Goal: Task Accomplishment & Management: Manage account settings

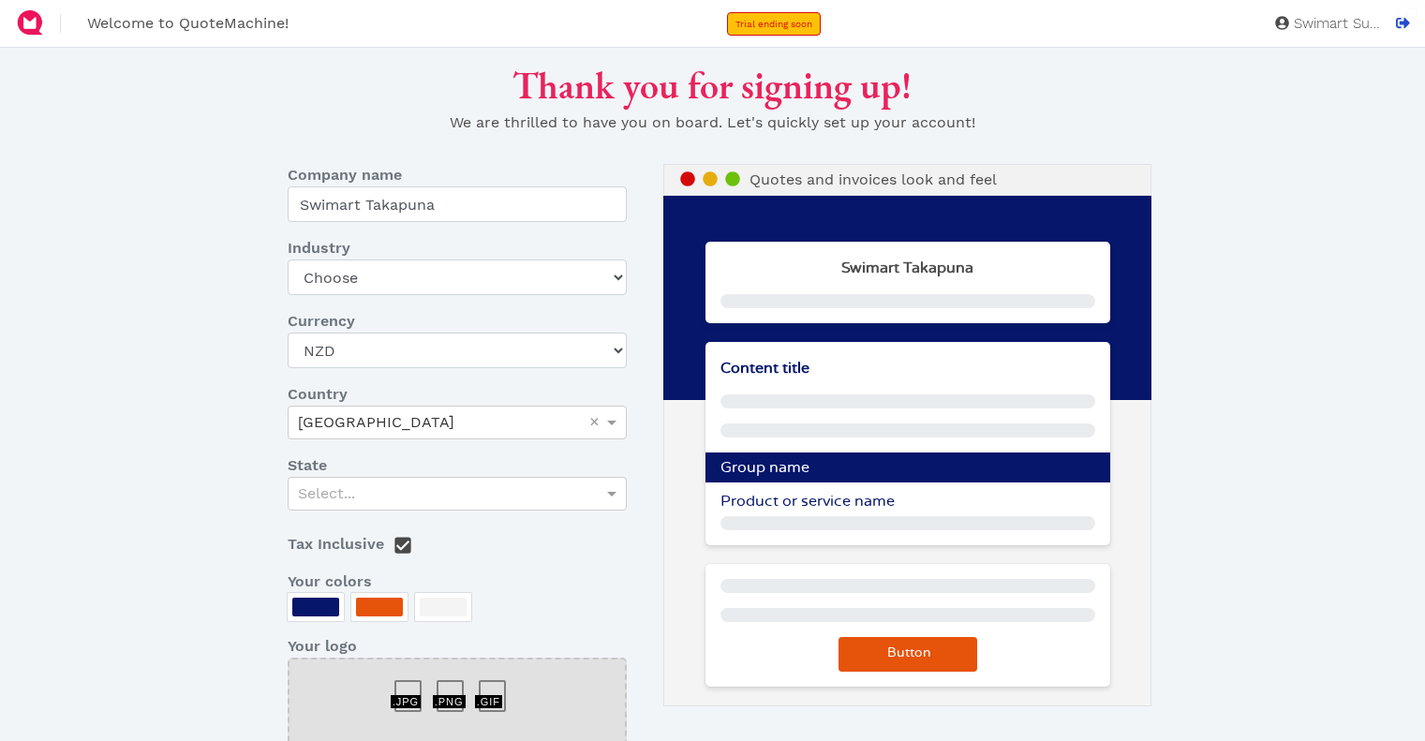
select select "NZD"
click at [576, 275] on select "Choose Art gallery Bike Books Construction (Not retail) Electronics Events Food…" at bounding box center [457, 278] width 339 height 36
select select "pool-spa"
click at [288, 260] on select "Choose Art gallery Bike Books Construction (Not retail) Electronics Events Food…" at bounding box center [457, 278] width 339 height 36
click at [210, 415] on div "Thank you for signing up! We are thrilled to have you on board. Let's quickly s…" at bounding box center [712, 490] width 1171 height 855
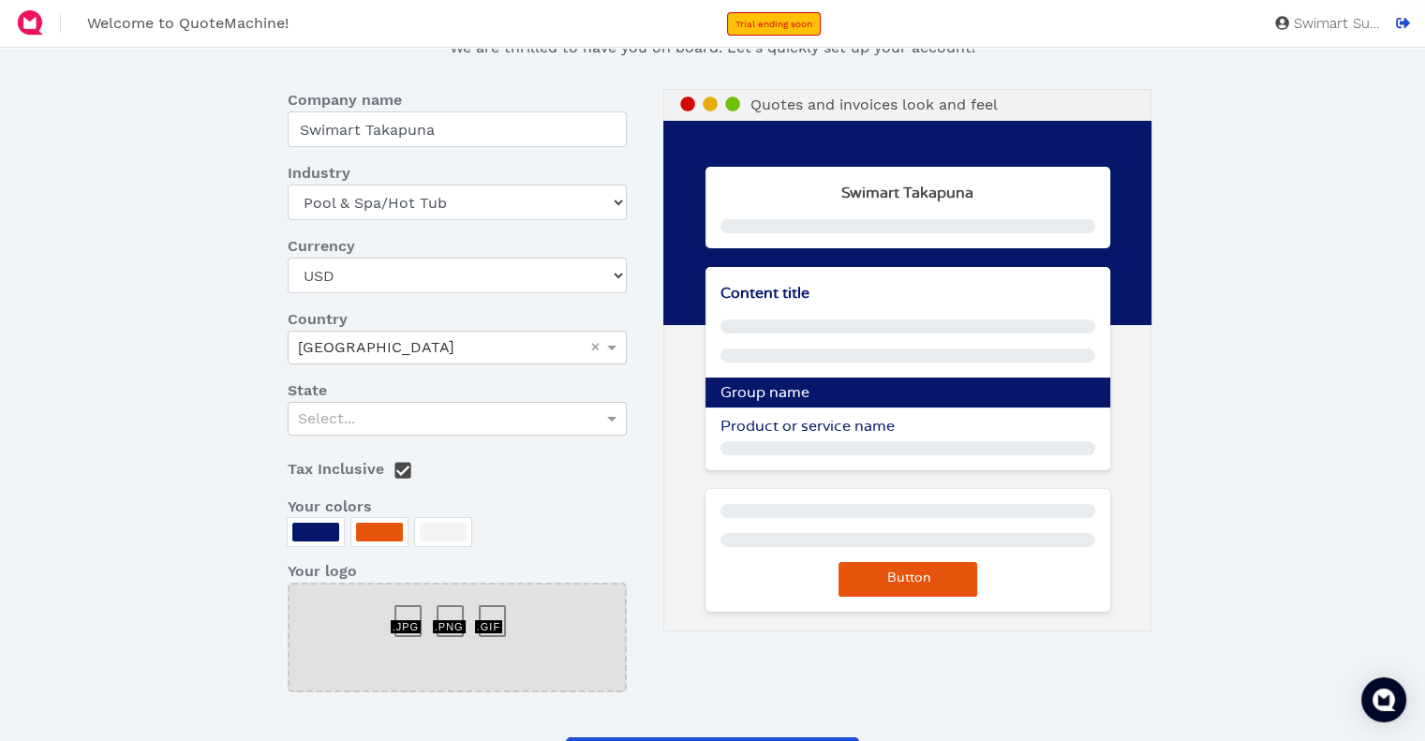
scroll to position [187, 0]
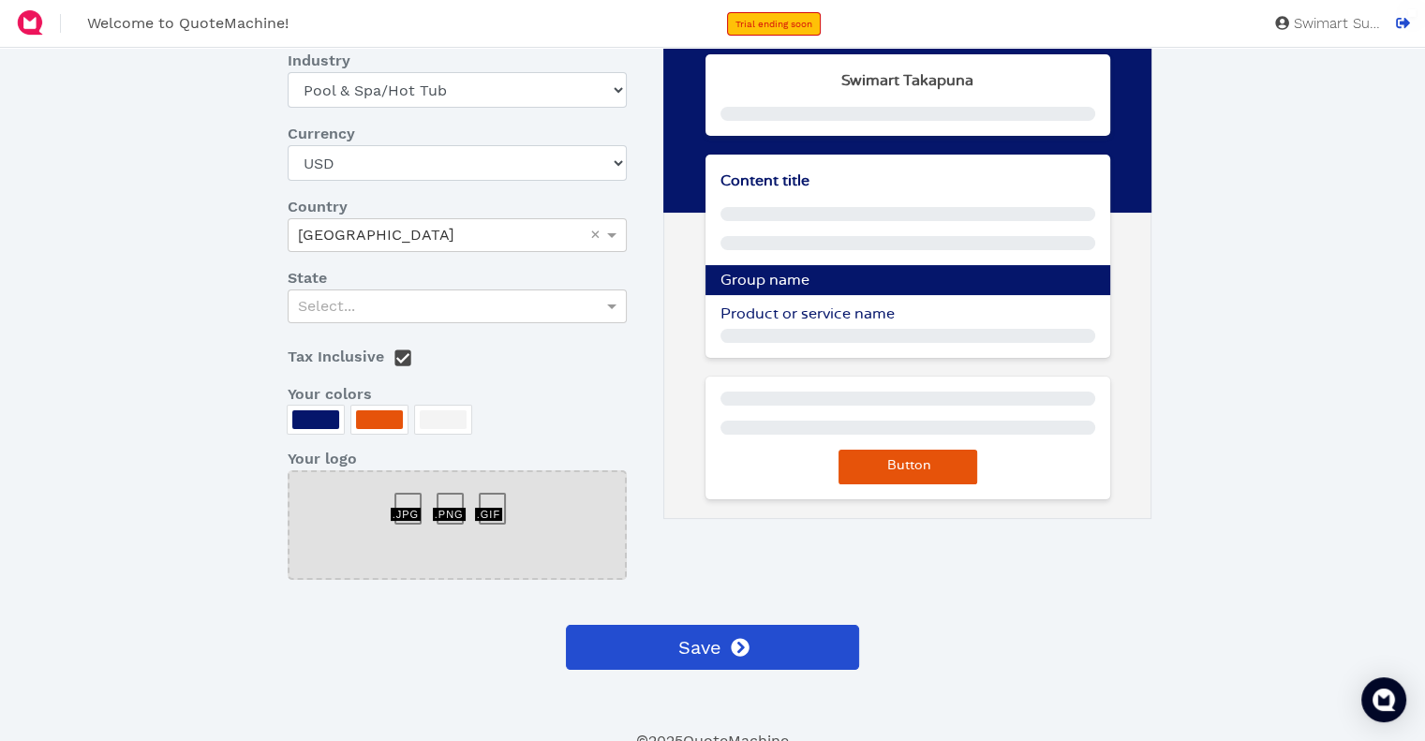
click at [501, 333] on dl "Company name Swimart Takapuna Industry Choose Art gallery Bike Books Constructi…" at bounding box center [469, 286] width 390 height 619
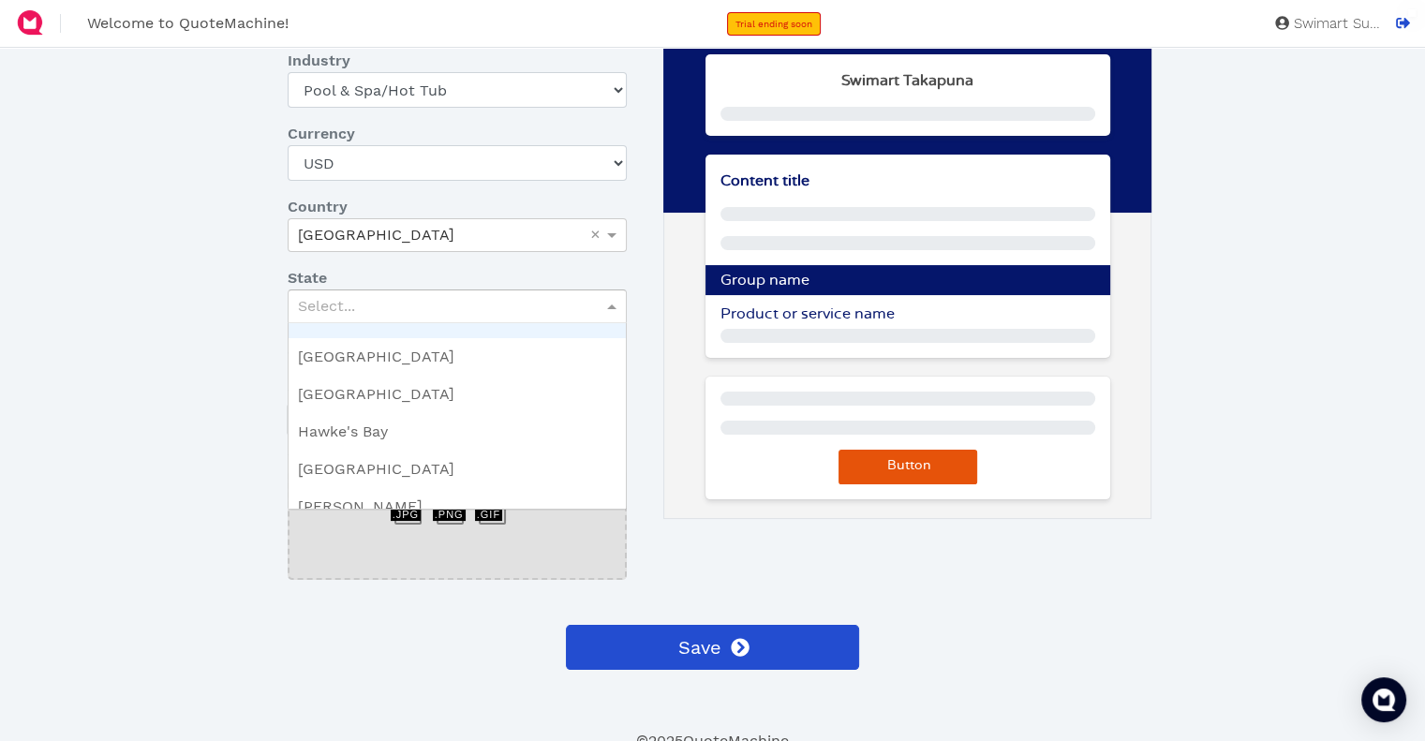
click at [508, 305] on div "Select..." at bounding box center [457, 307] width 337 height 32
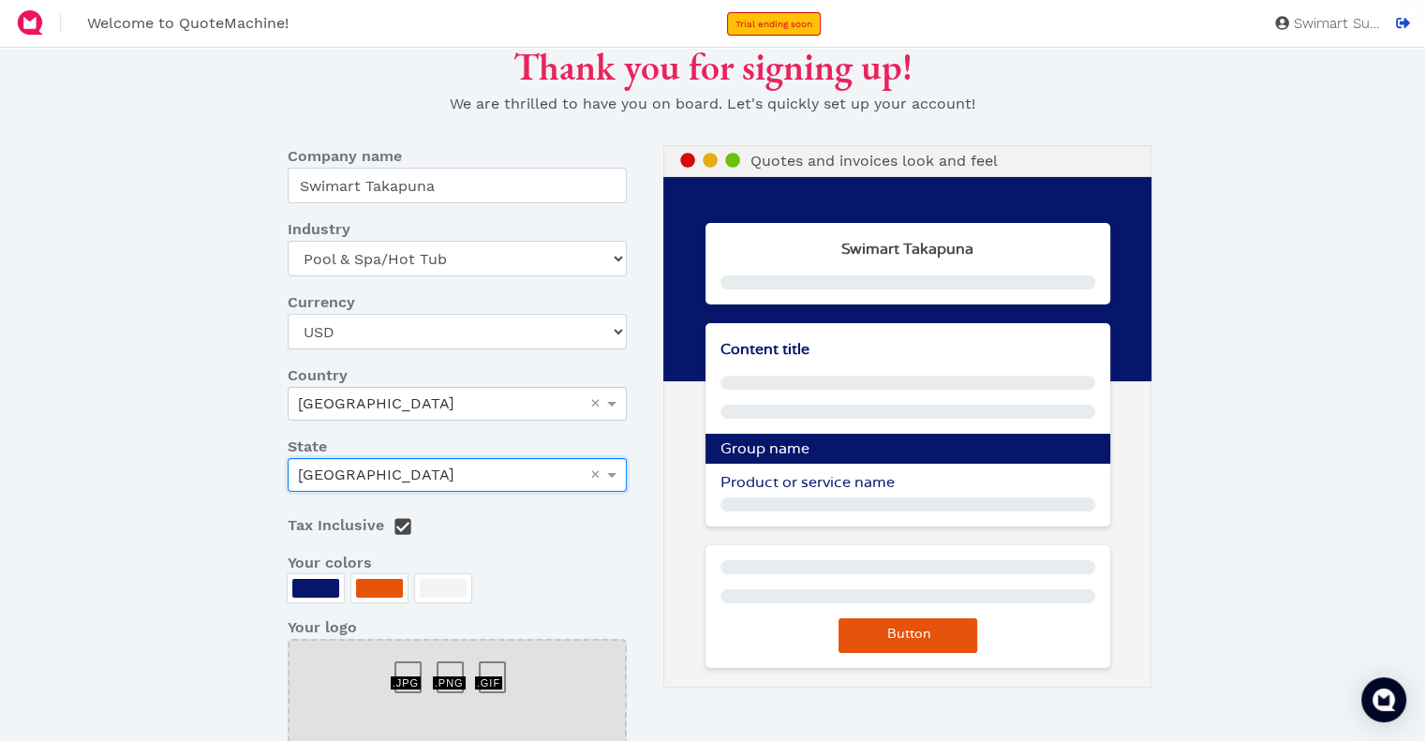
scroll to position [0, 0]
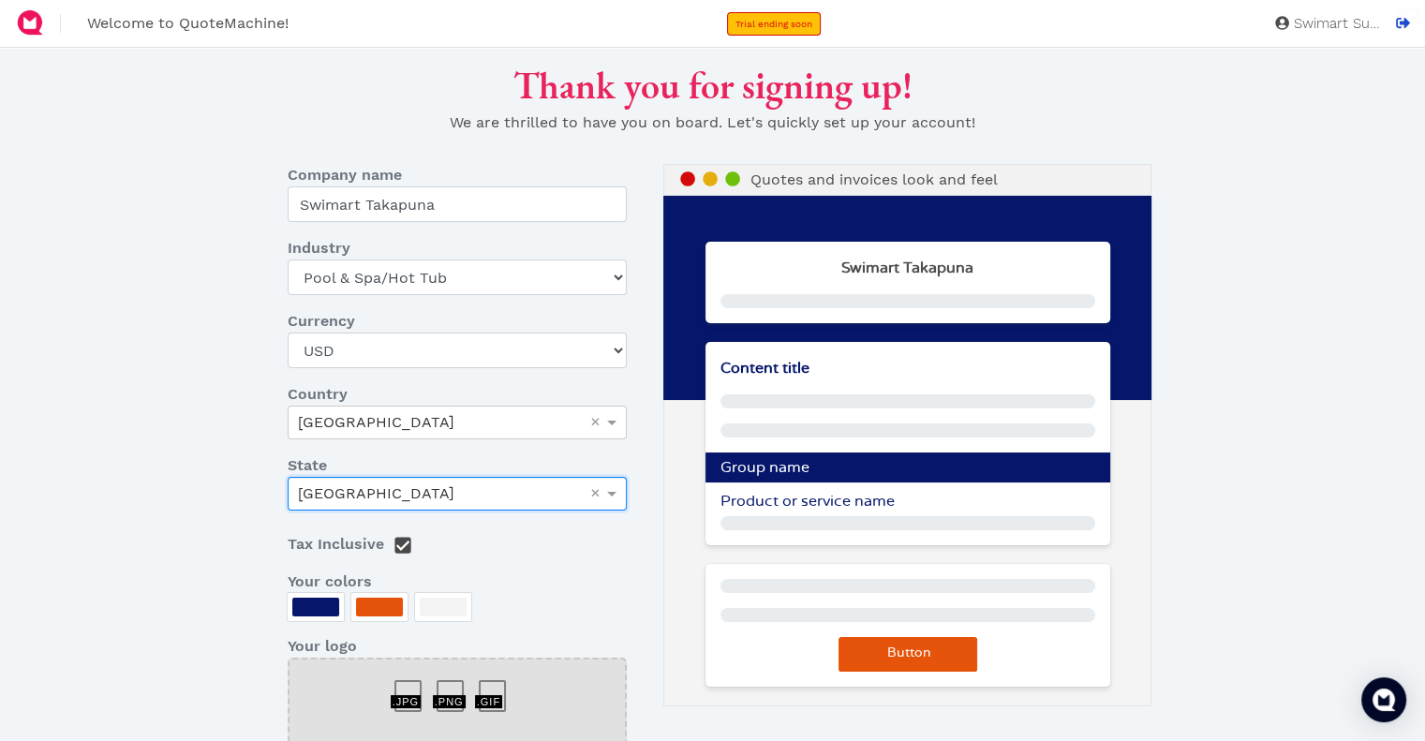
click at [380, 621] on div at bounding box center [379, 607] width 56 height 28
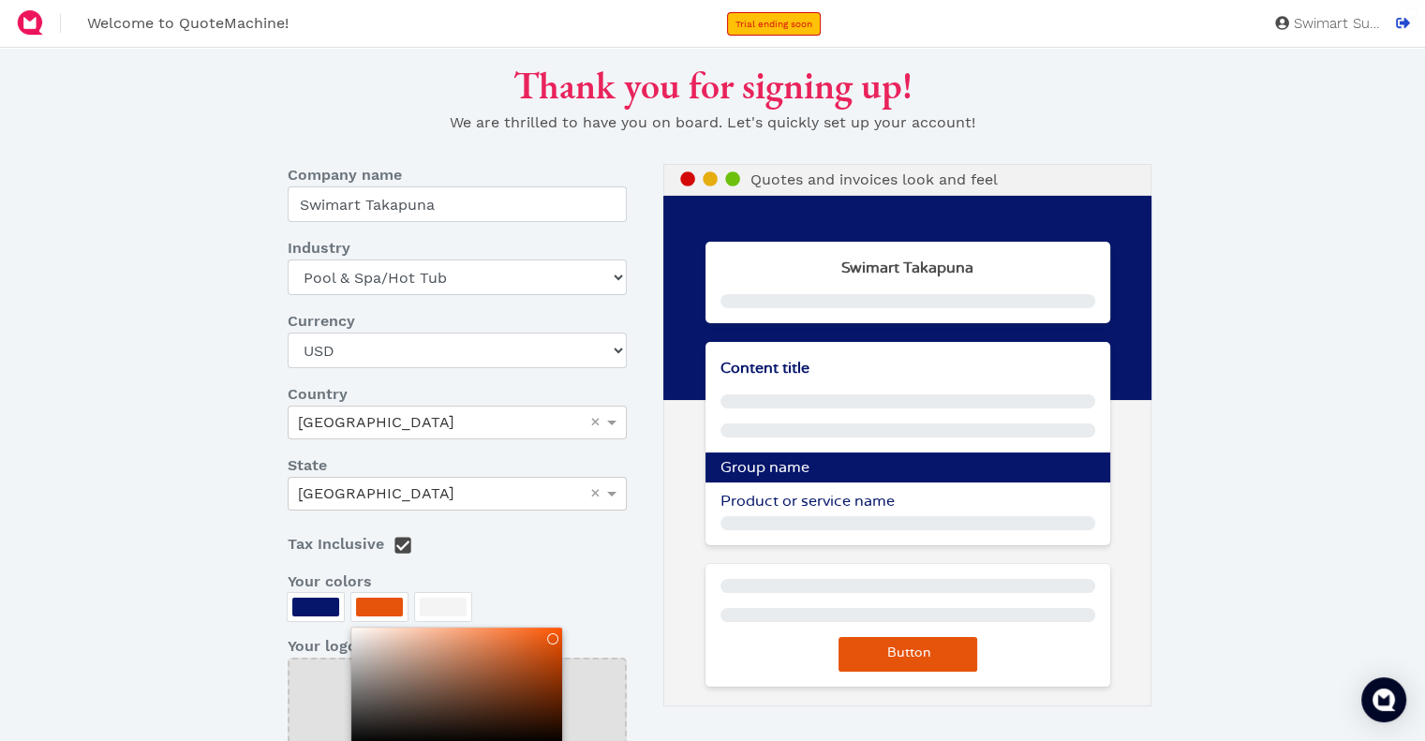
click at [380, 610] on div at bounding box center [712, 370] width 1425 height 741
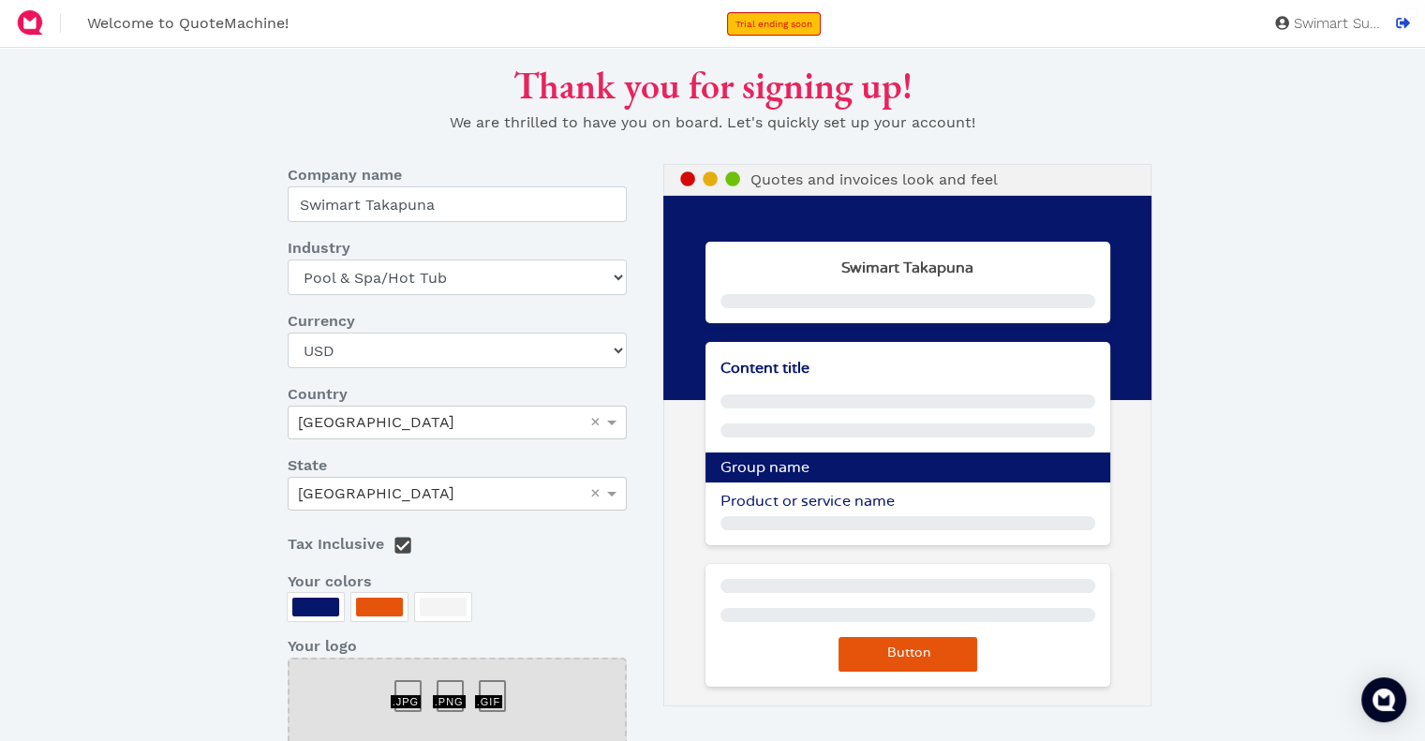
click at [381, 607] on div at bounding box center [379, 607] width 47 height 19
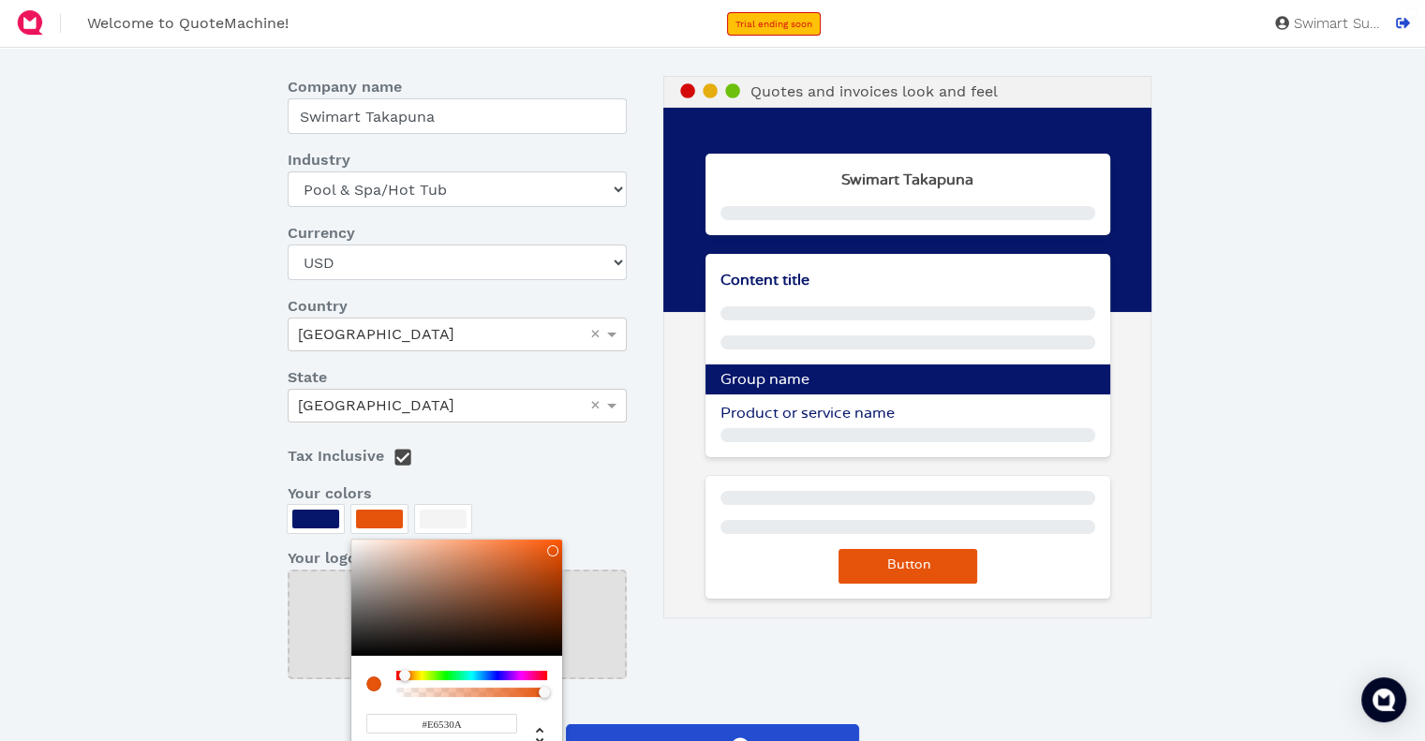
scroll to position [196, 0]
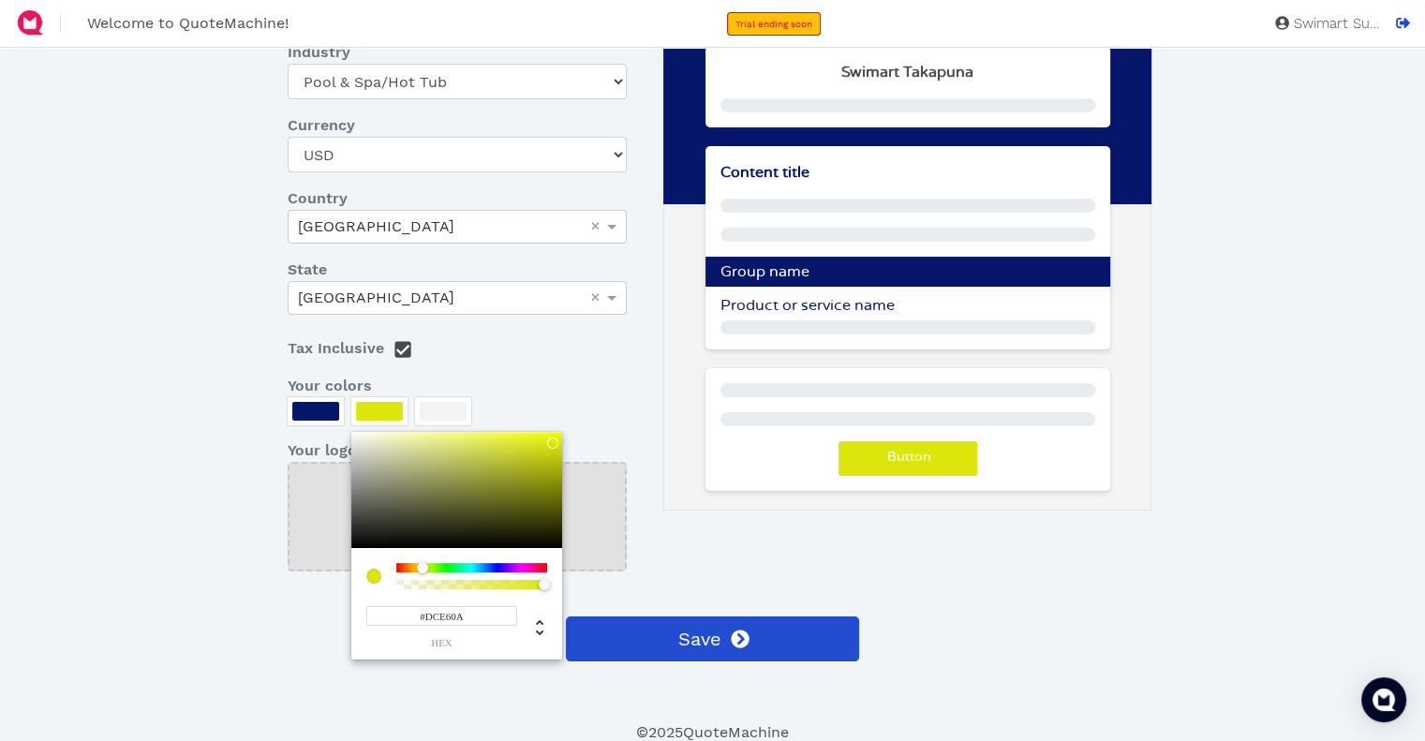
click at [423, 563] on div at bounding box center [471, 567] width 151 height 9
click at [421, 569] on div at bounding box center [420, 567] width 11 height 11
drag, startPoint x: 567, startPoint y: 424, endPoint x: 598, endPoint y: 399, distance: 39.4
click at [562, 432] on div "#FFF800 hex" at bounding box center [456, 546] width 211 height 228
drag, startPoint x: 551, startPoint y: 454, endPoint x: 534, endPoint y: 437, distance: 23.9
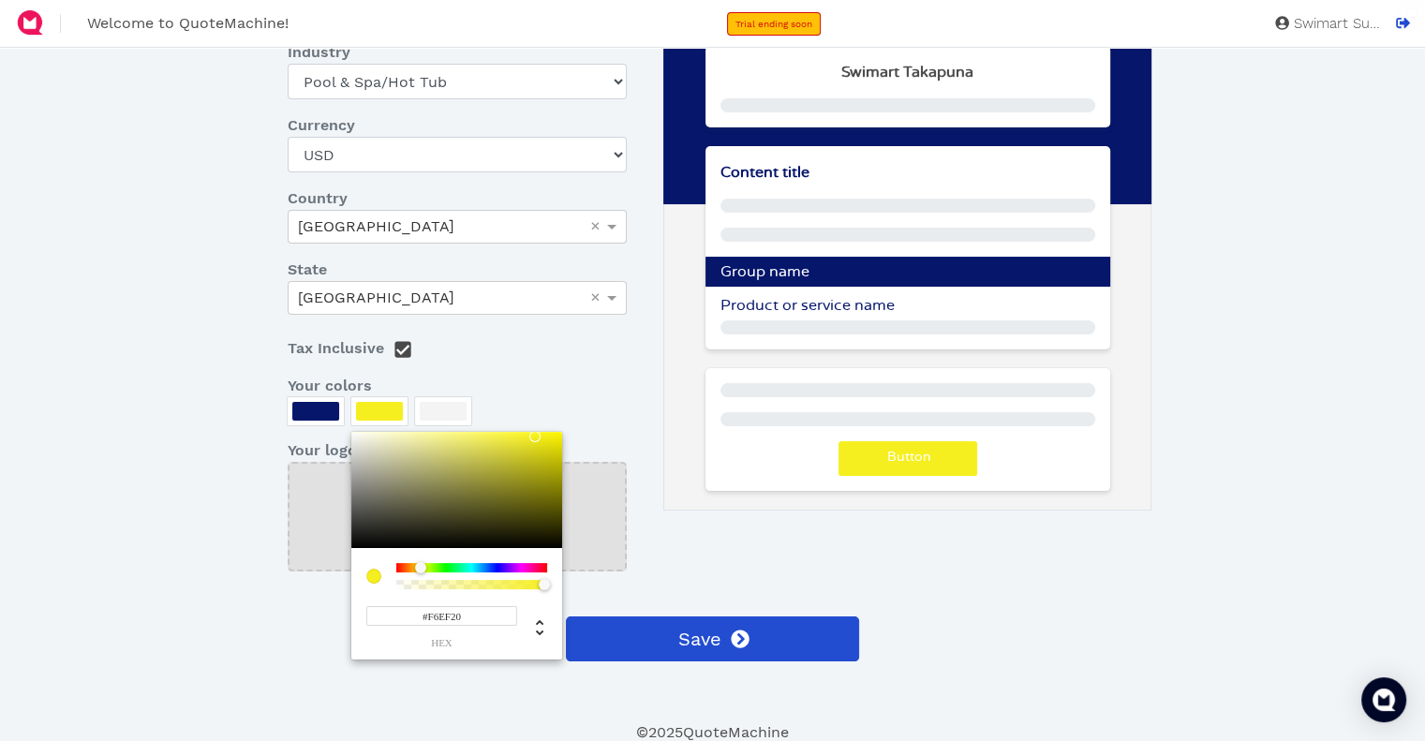
click at [534, 437] on div at bounding box center [456, 490] width 211 height 116
type input "#F4ED20"
click at [334, 420] on div at bounding box center [712, 370] width 1425 height 741
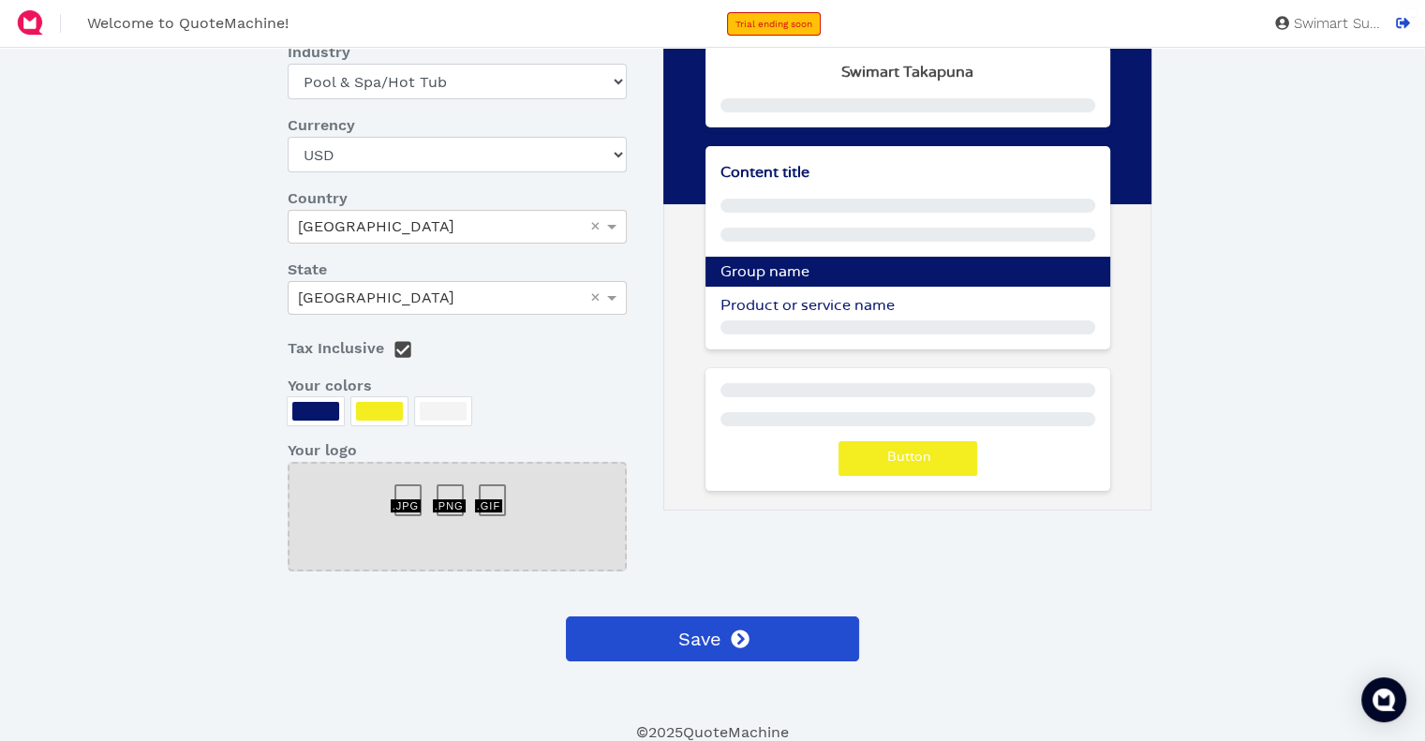
click at [310, 413] on div at bounding box center [315, 411] width 47 height 19
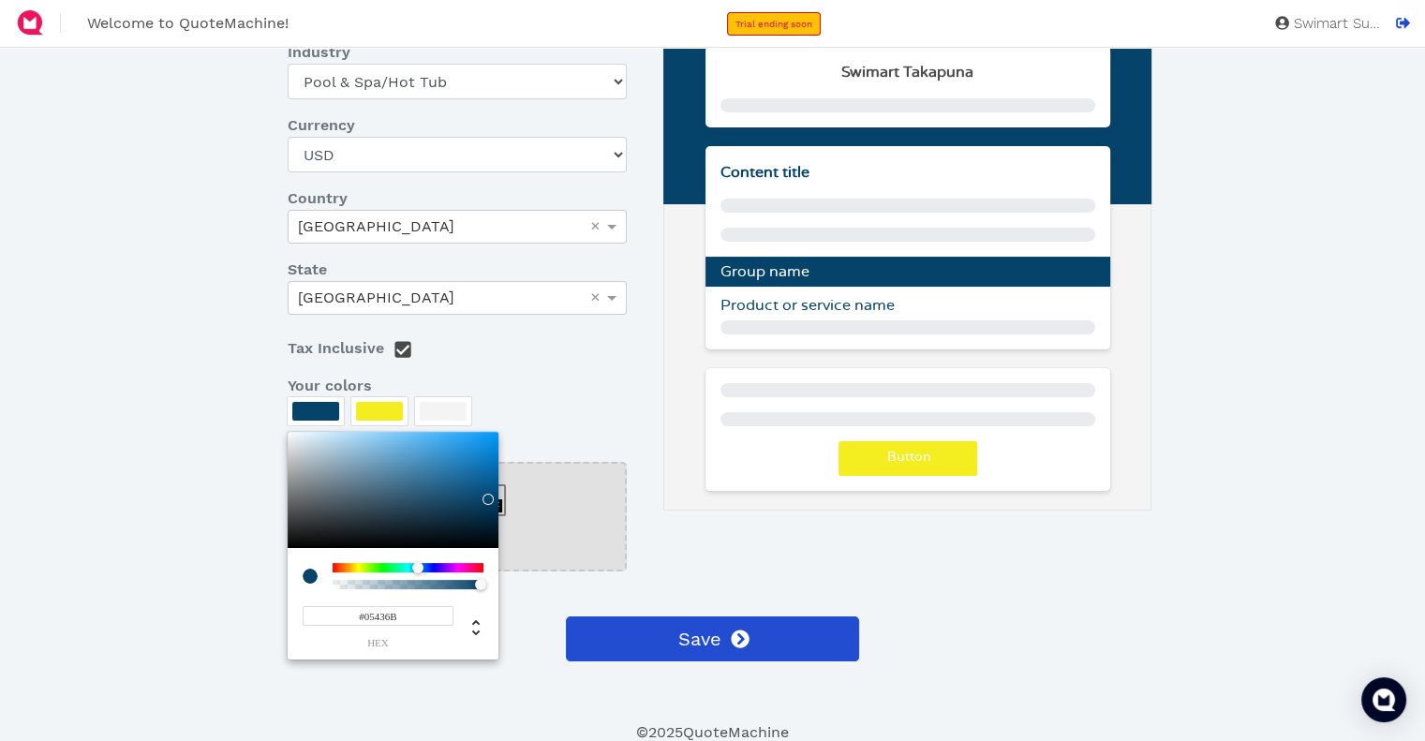
click at [418, 563] on div at bounding box center [408, 567] width 151 height 9
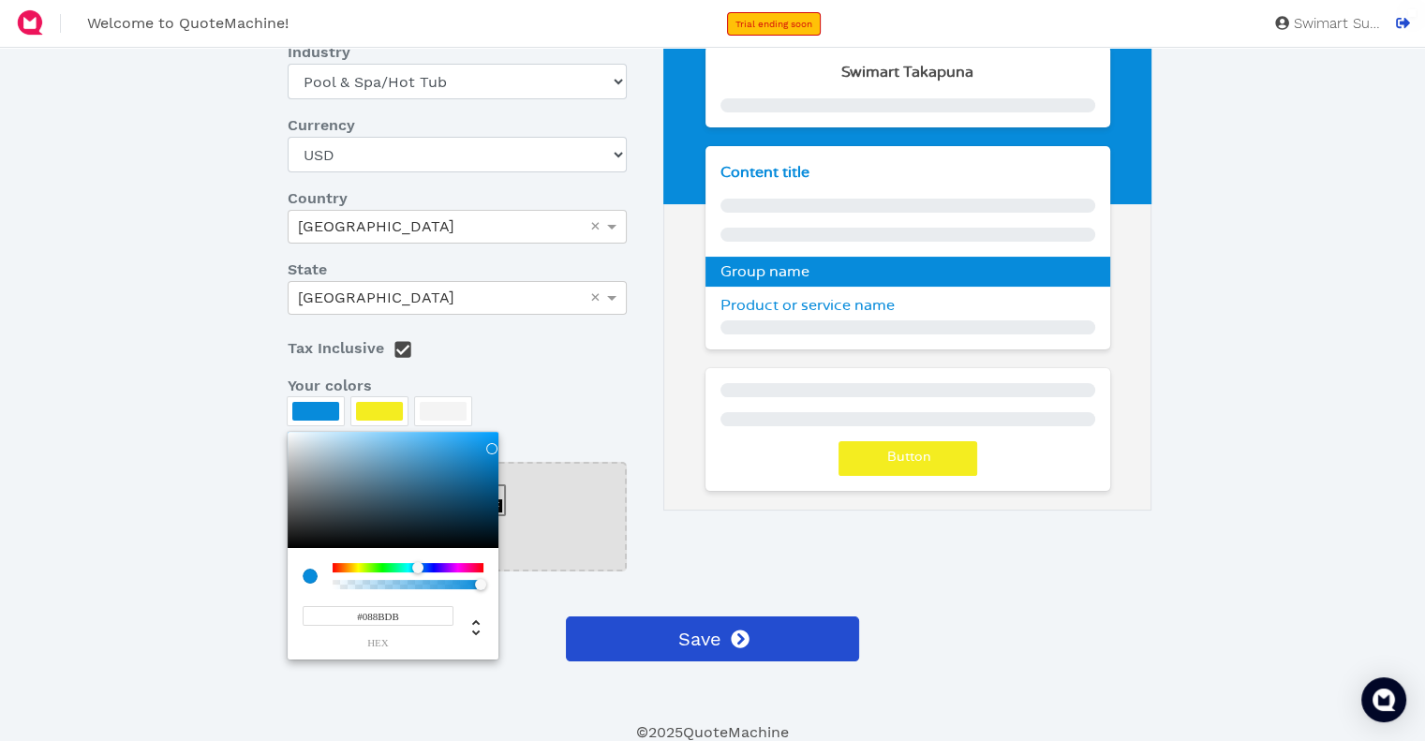
type input "#088CDD"
drag, startPoint x: 492, startPoint y: 475, endPoint x: 491, endPoint y: 446, distance: 29.1
click at [491, 446] on div at bounding box center [393, 490] width 211 height 116
click at [545, 596] on div at bounding box center [712, 370] width 1425 height 741
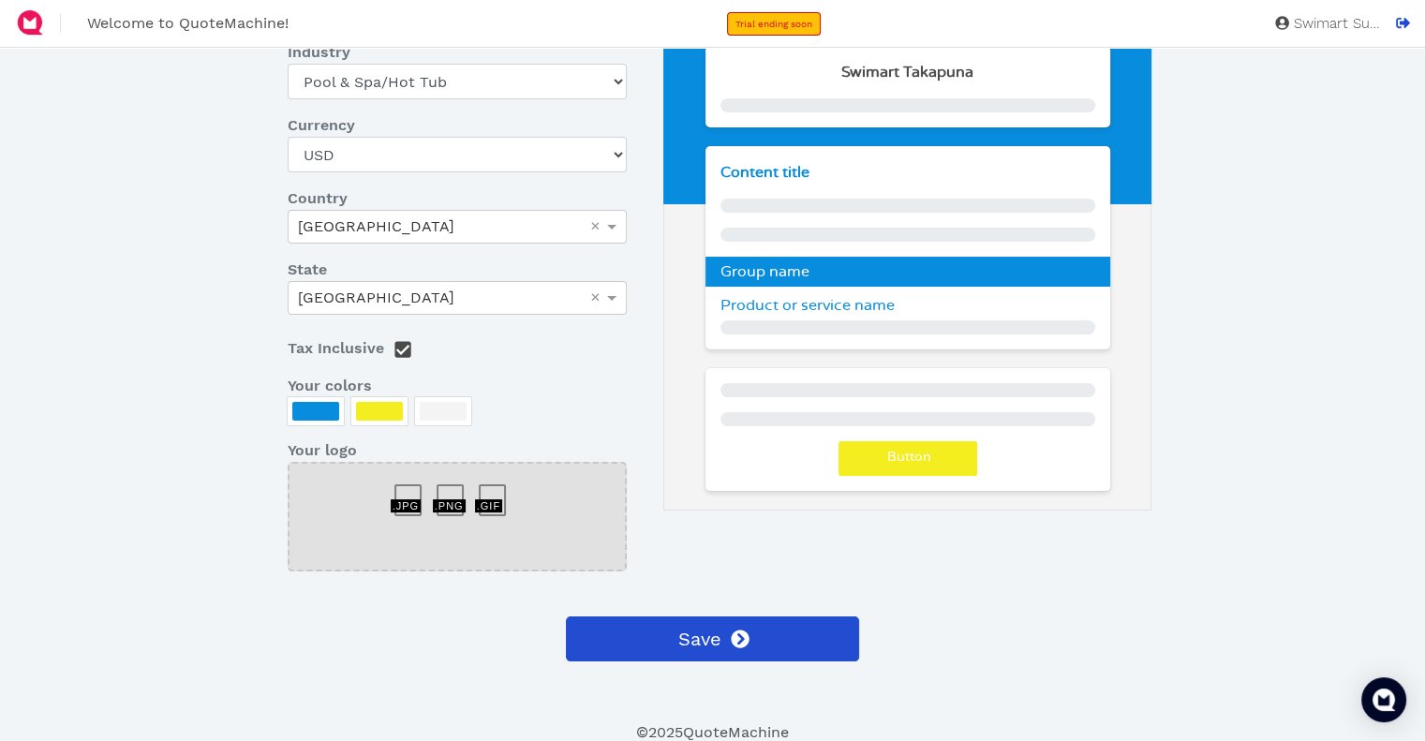
click at [500, 491] on div at bounding box center [500, 491] width 42 height 0
click at [431, 512] on div at bounding box center [457, 517] width 339 height 110
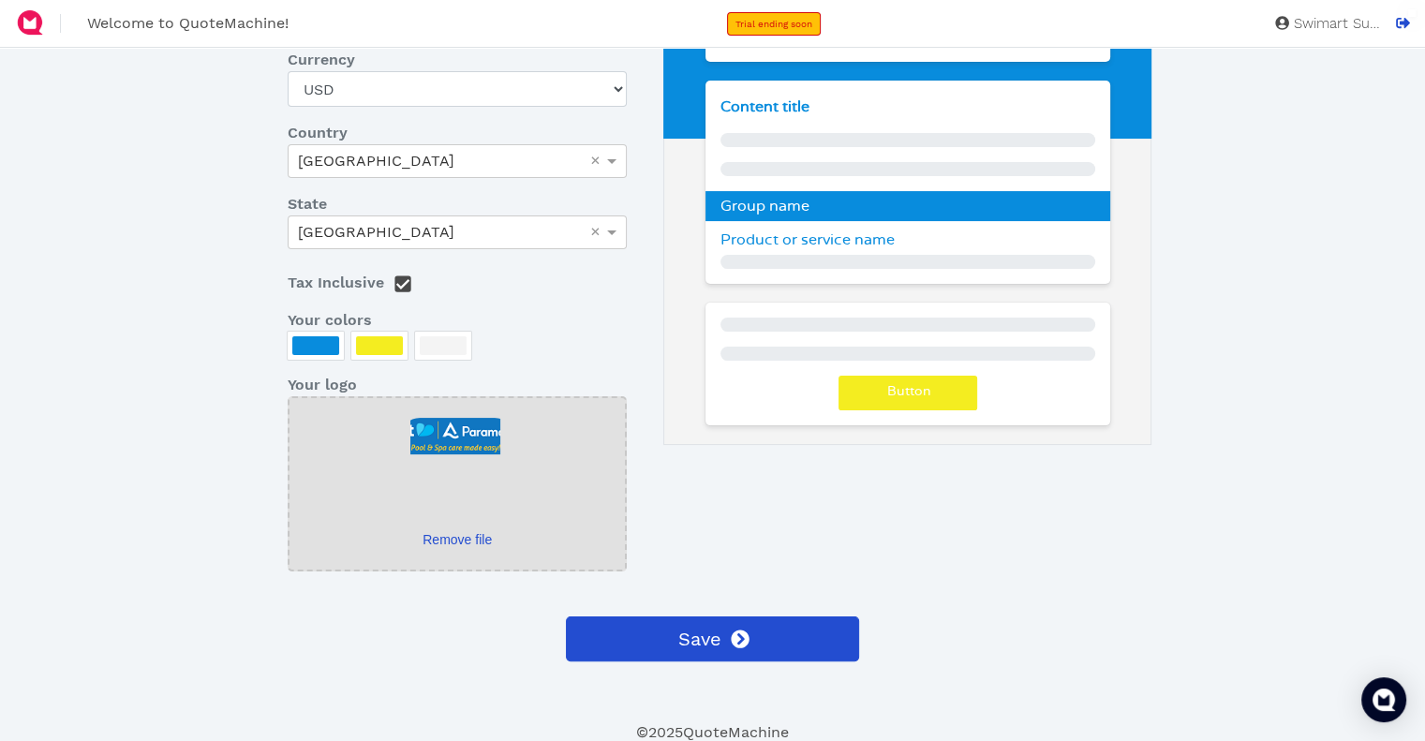
scroll to position [262, 0]
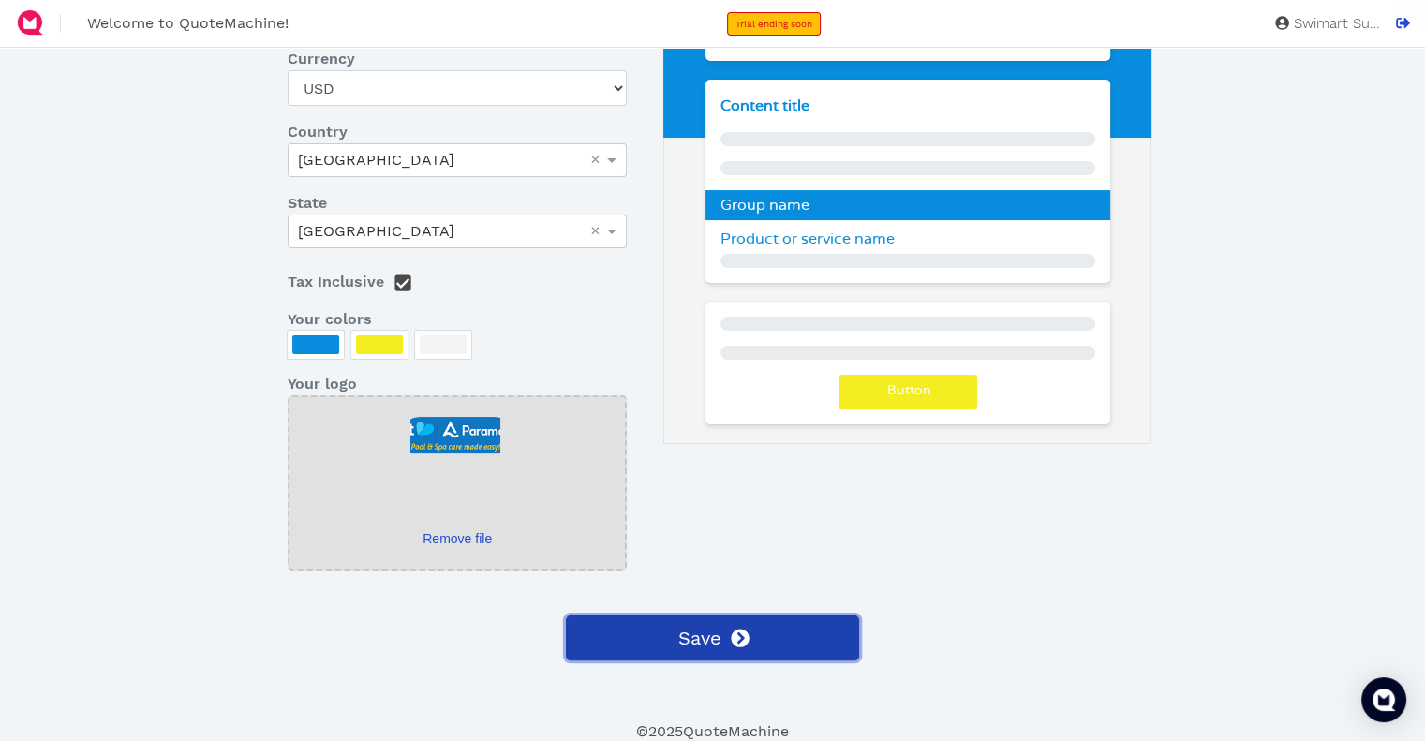
click at [709, 628] on span "Save" at bounding box center [698, 638] width 46 height 28
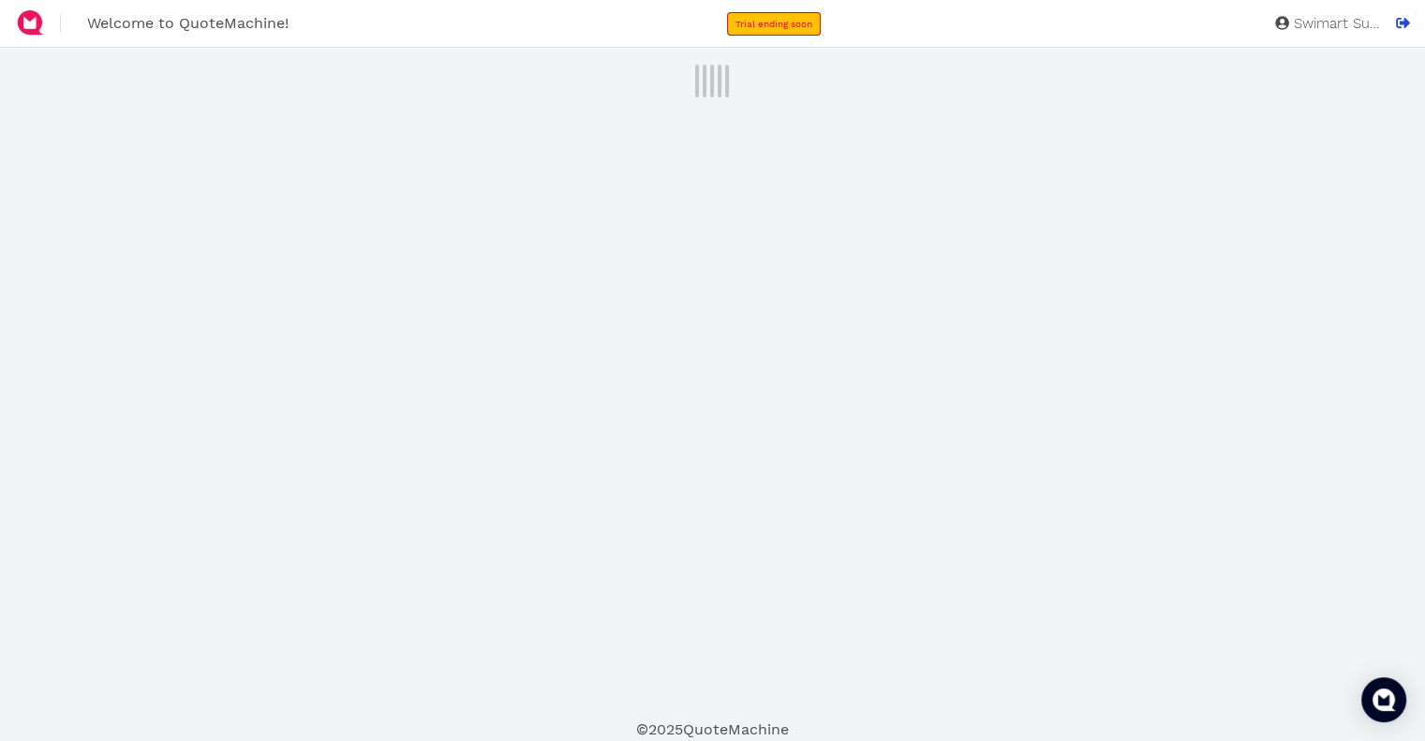
scroll to position [0, 0]
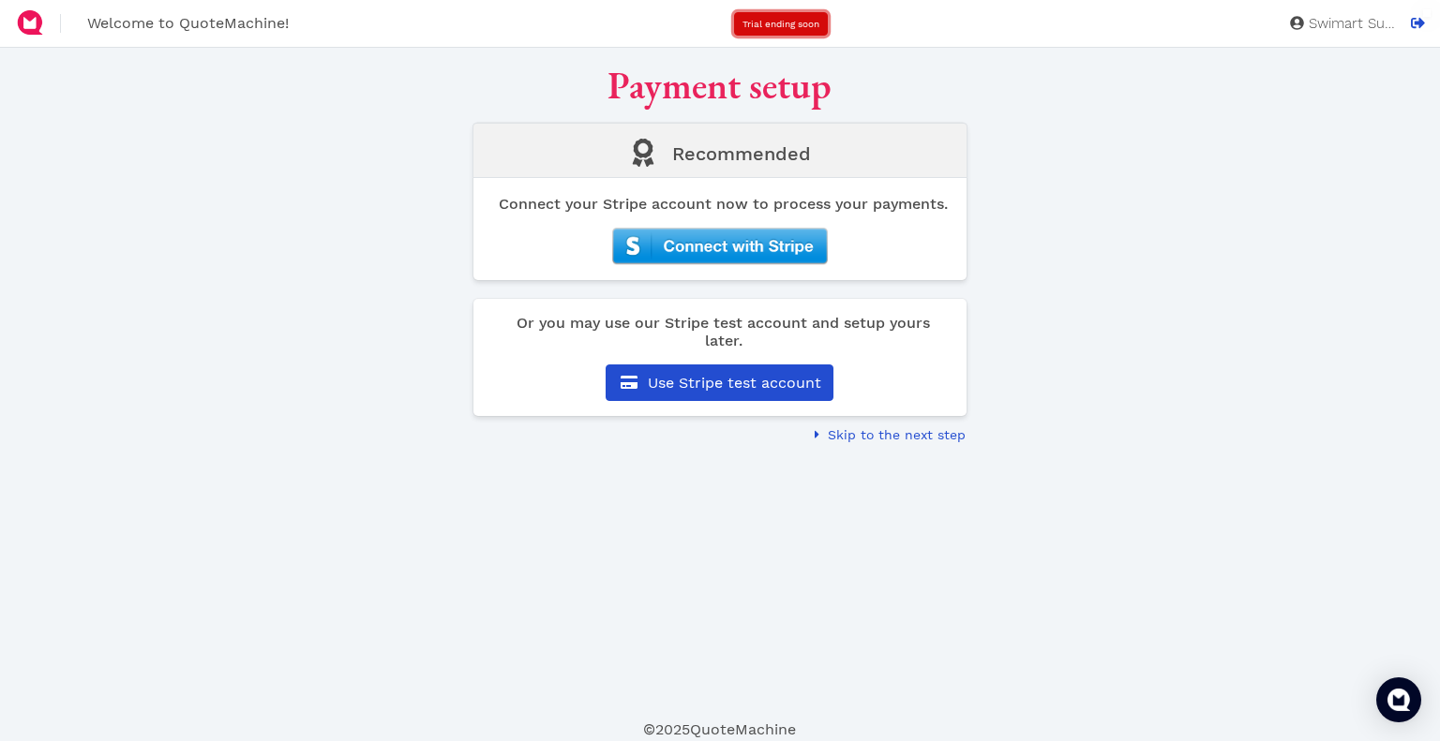
click at [783, 25] on span "Trial ending soon" at bounding box center [780, 24] width 77 height 10
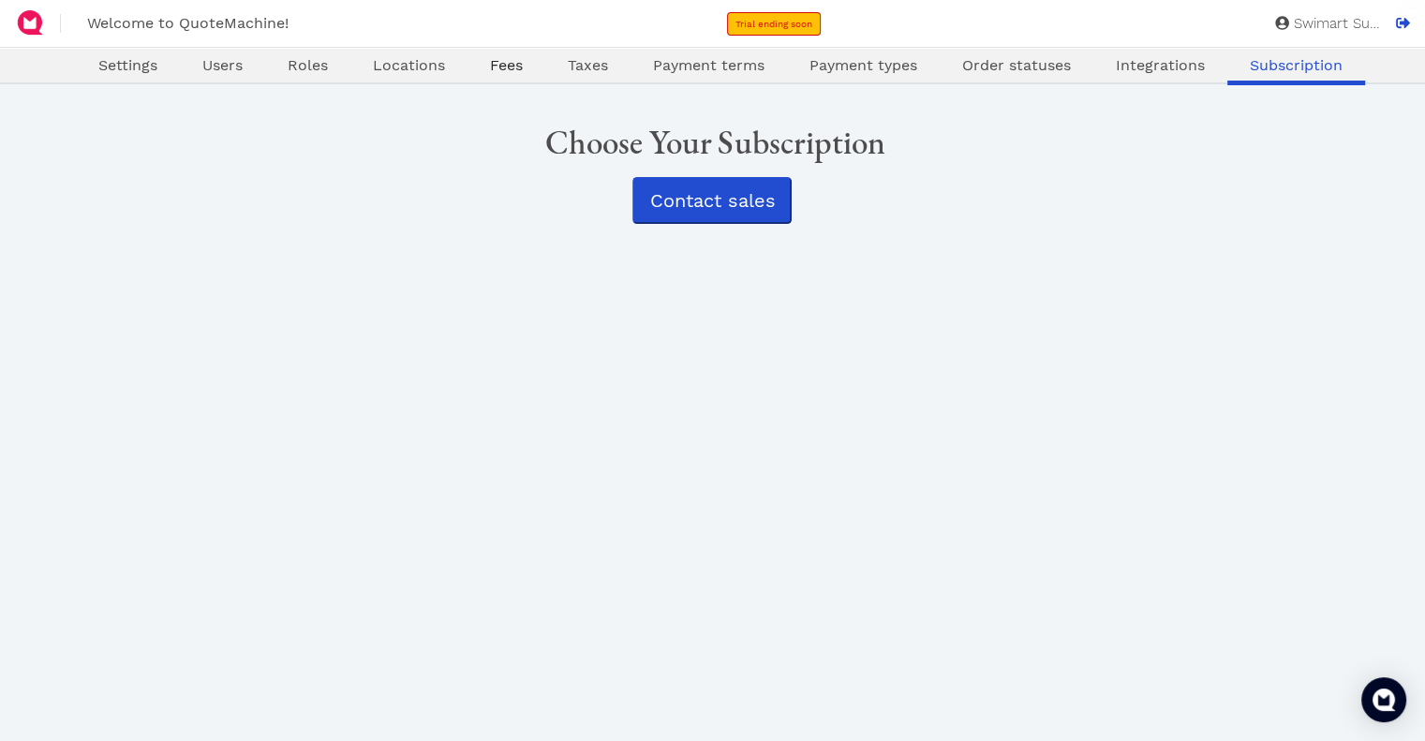
click at [523, 67] on link "Fees" at bounding box center [507, 65] width 78 height 22
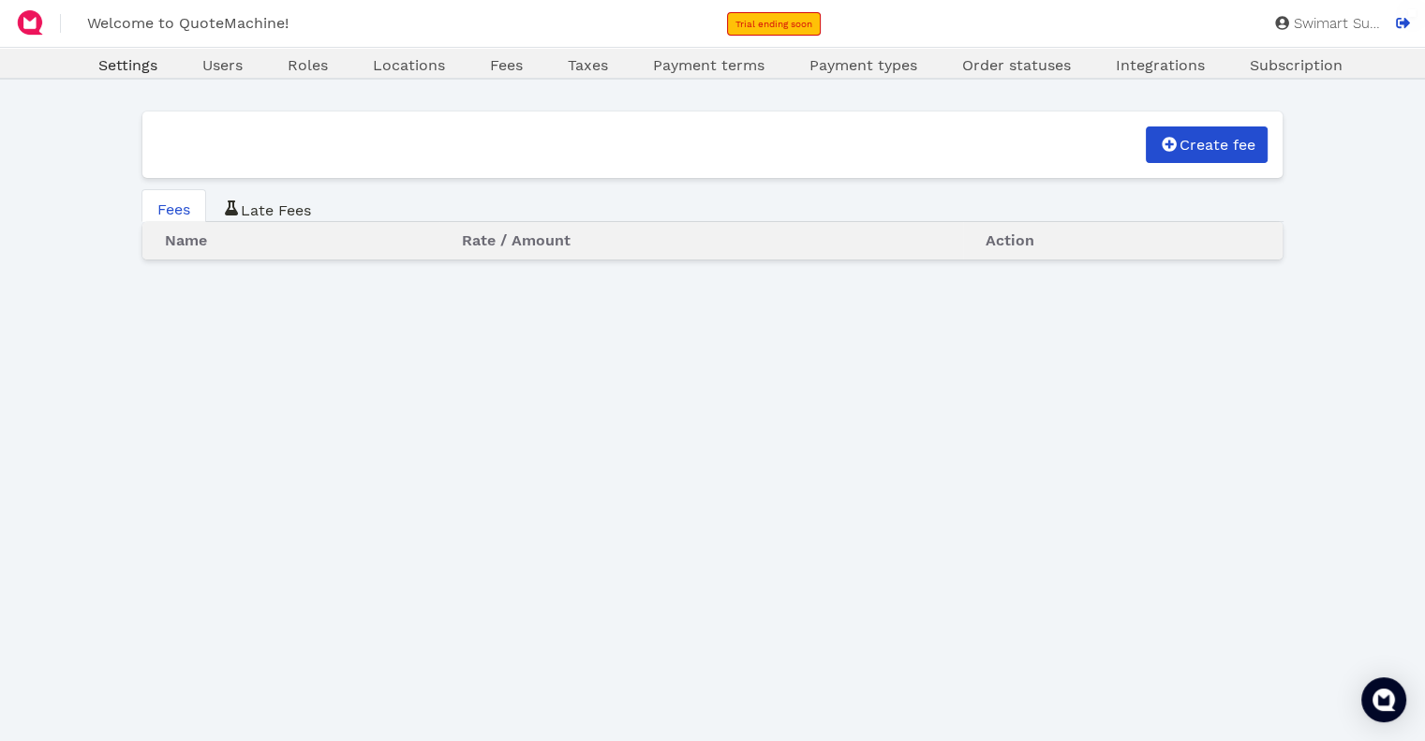
click at [120, 64] on span "Settings" at bounding box center [127, 65] width 59 height 18
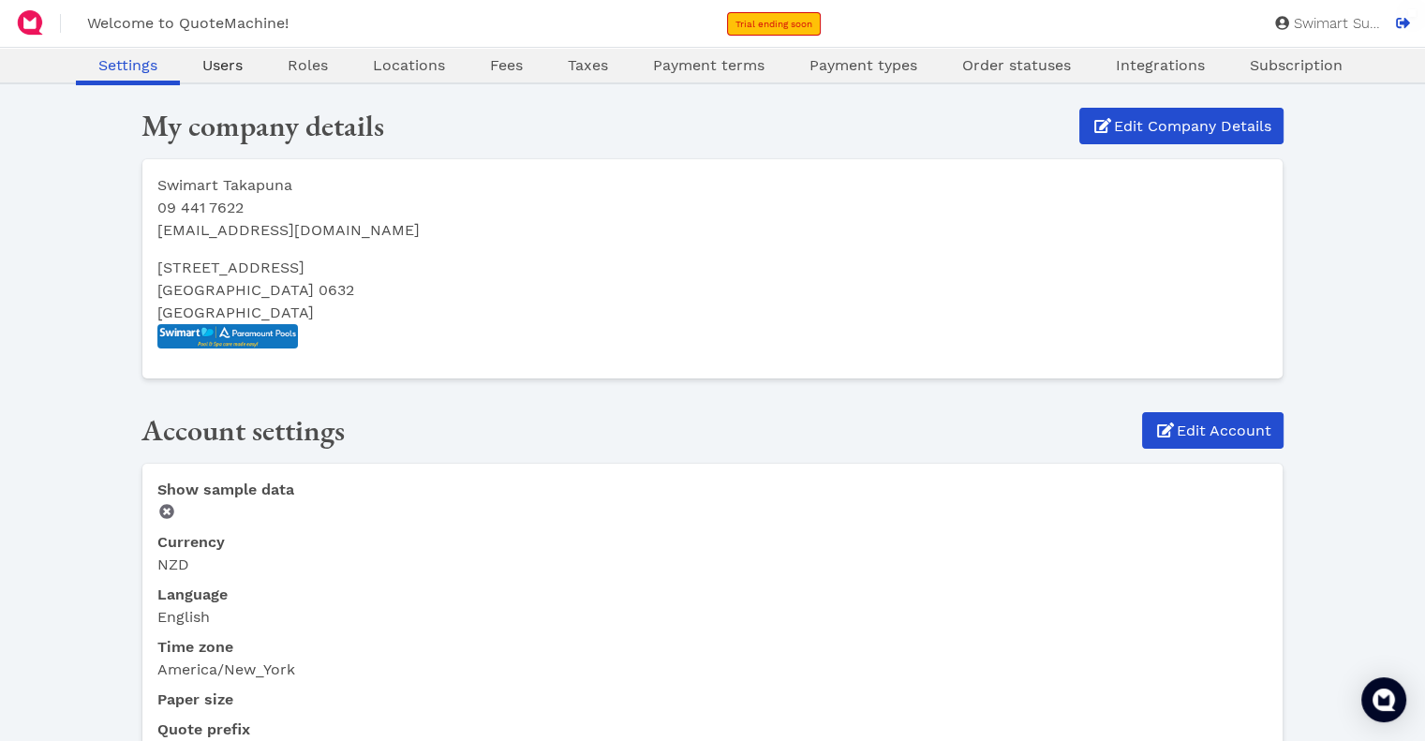
click at [221, 71] on span "Users" at bounding box center [222, 65] width 40 height 18
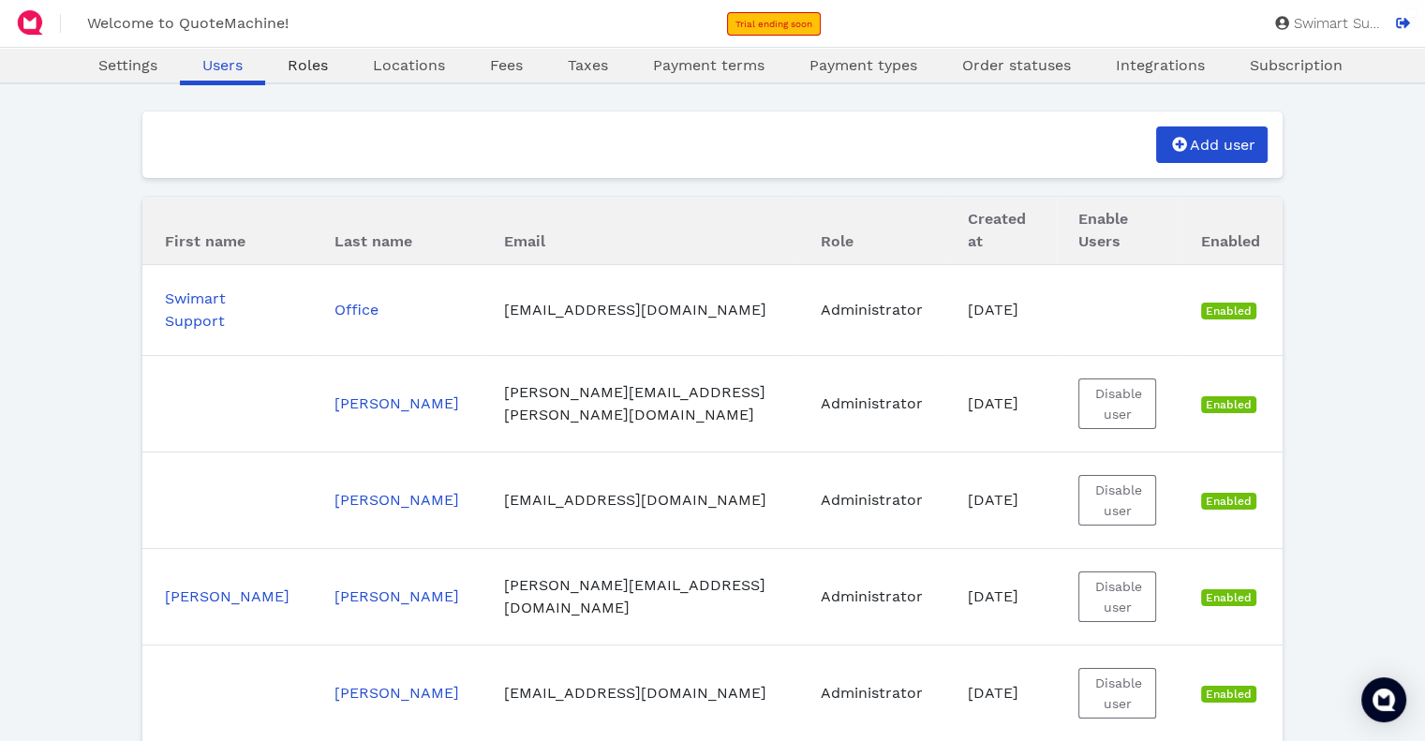
click at [319, 63] on span "Roles" at bounding box center [308, 65] width 40 height 18
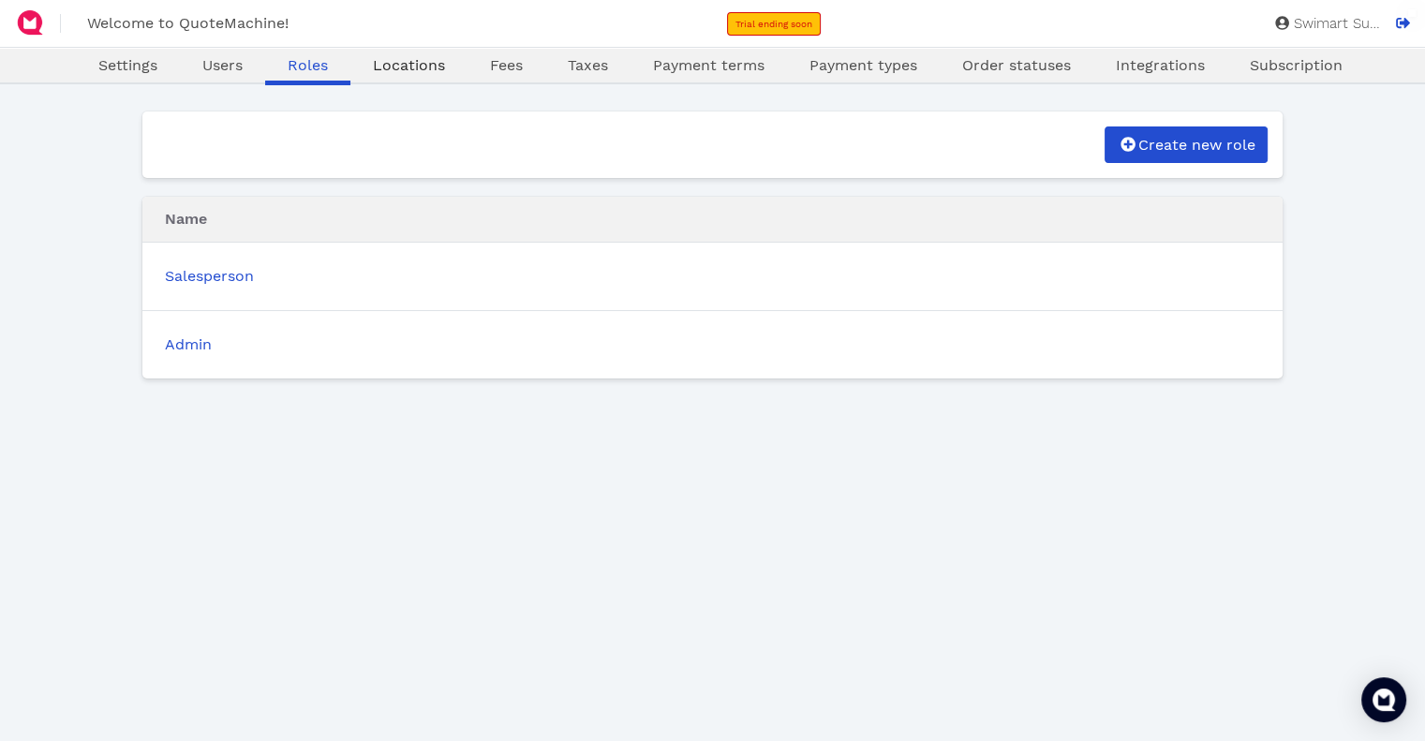
click at [419, 67] on span "Locations" at bounding box center [409, 65] width 72 height 18
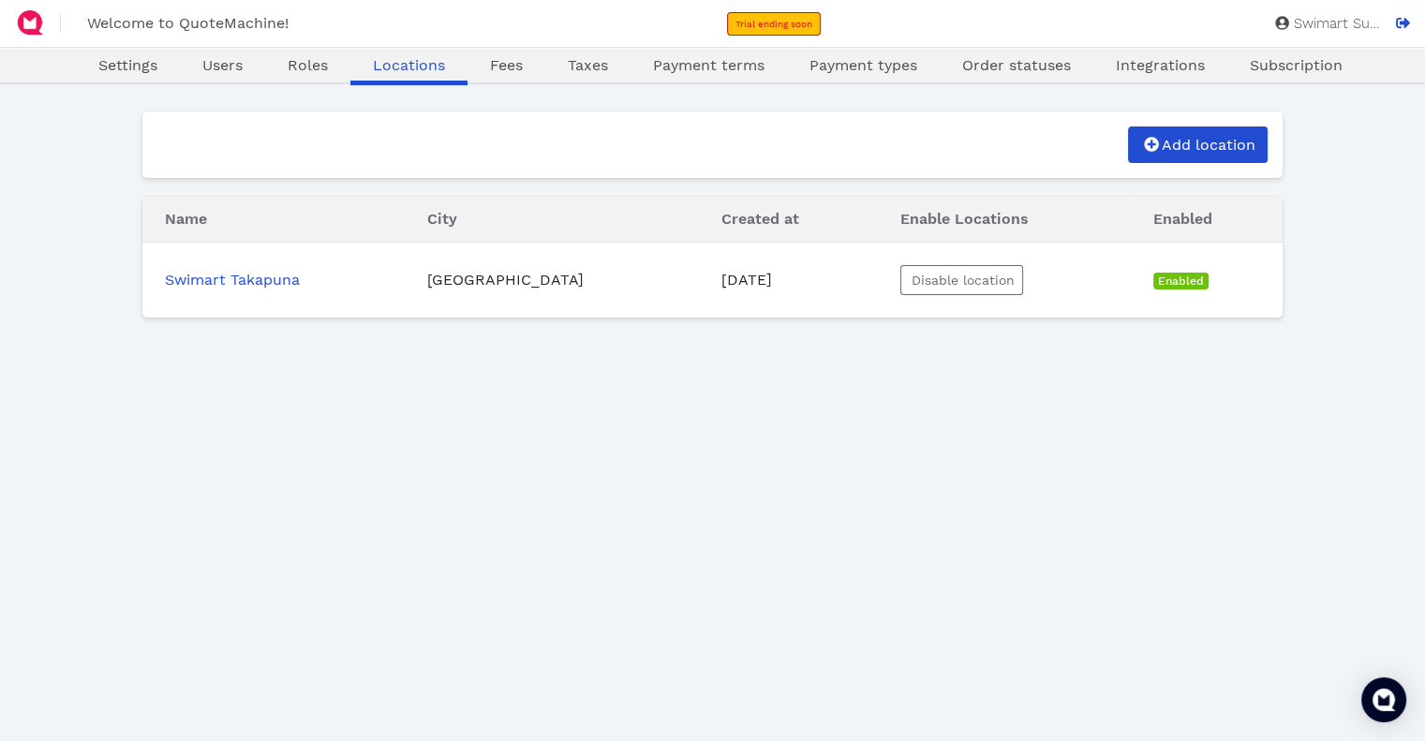
click at [32, 24] on img at bounding box center [30, 22] width 30 height 30
select select "NZD"
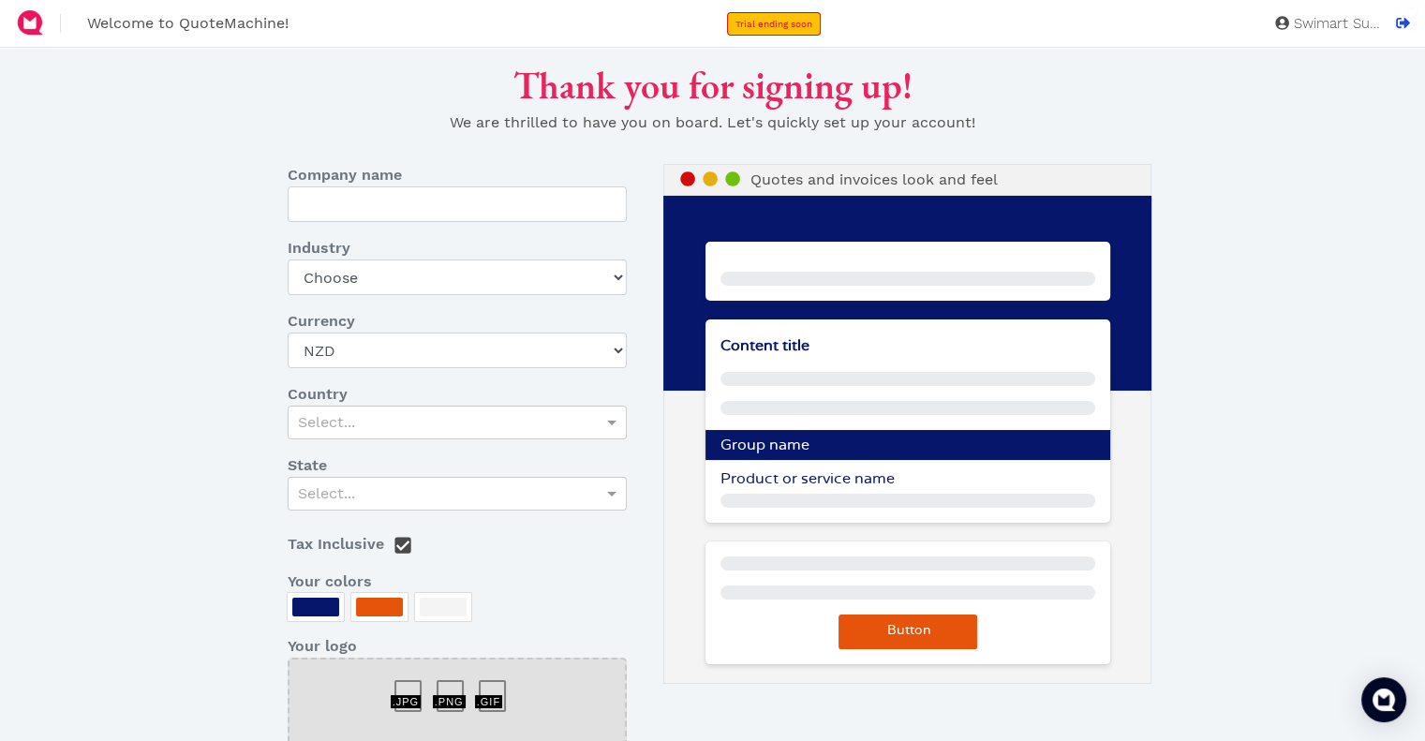
type input "Swimart Takapuna"
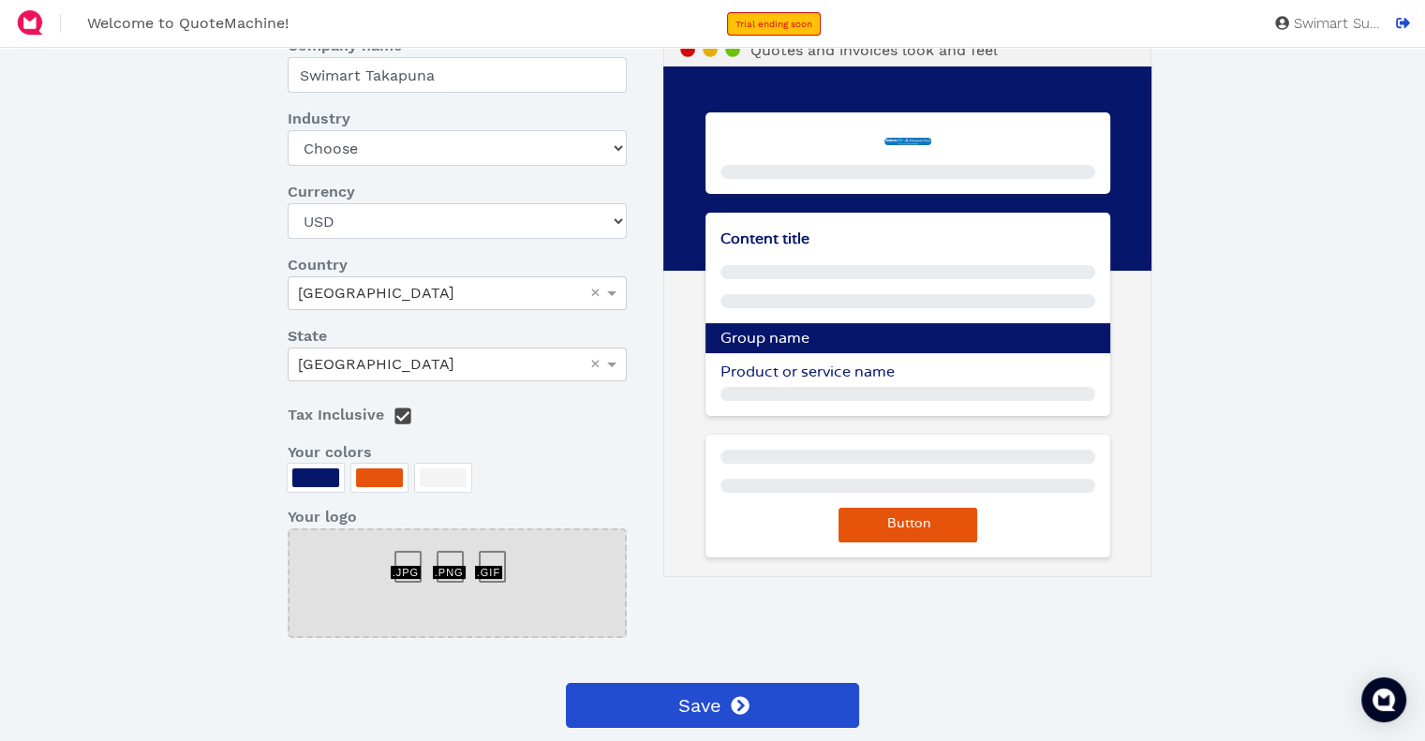
scroll to position [196, 0]
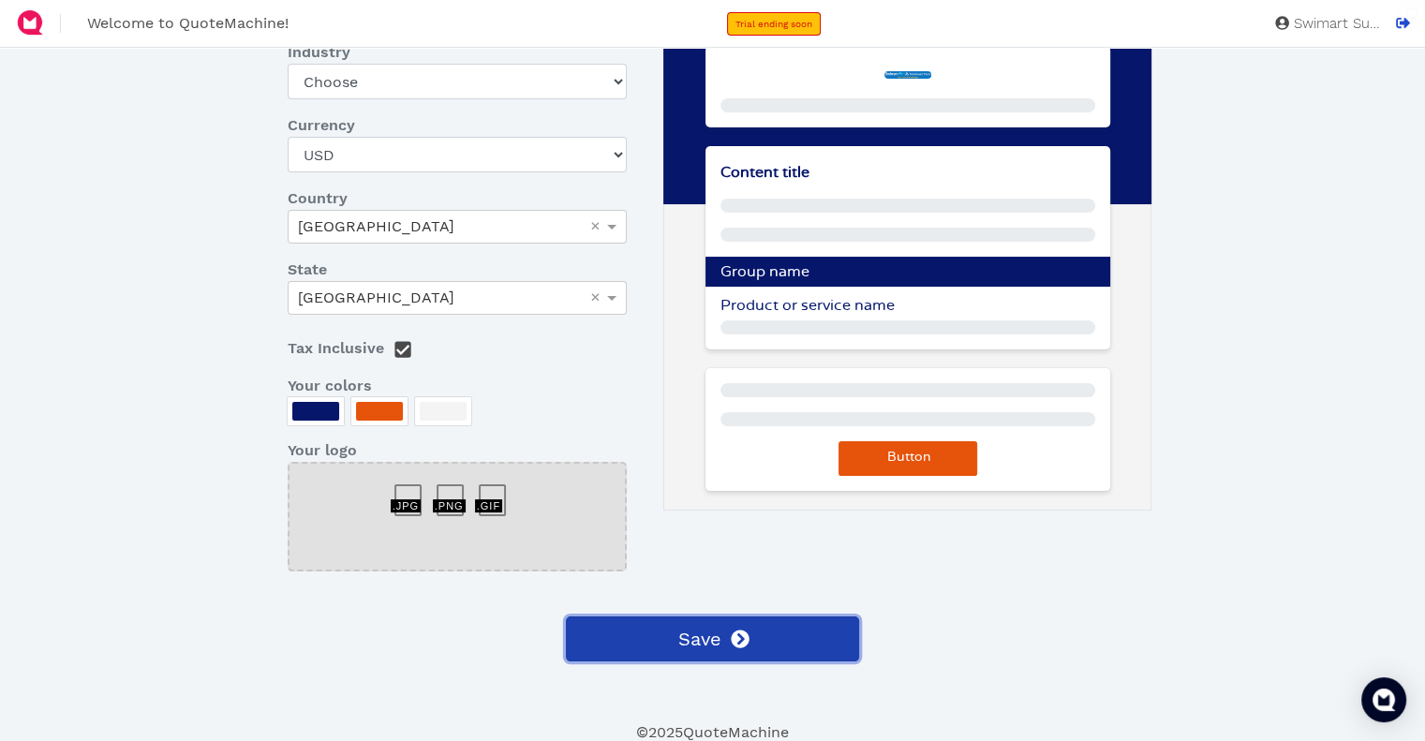
click at [735, 637] on icon at bounding box center [741, 639] width 18 height 18
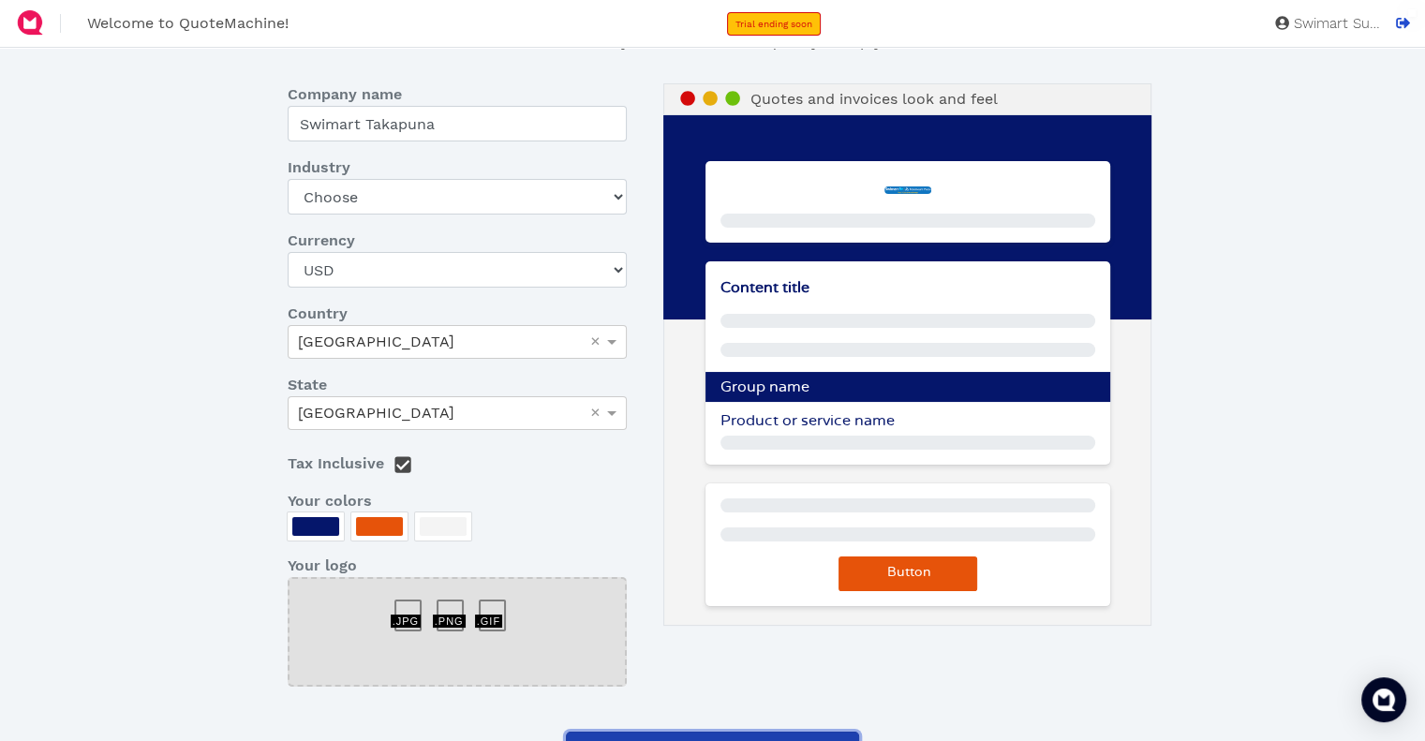
scroll to position [0, 0]
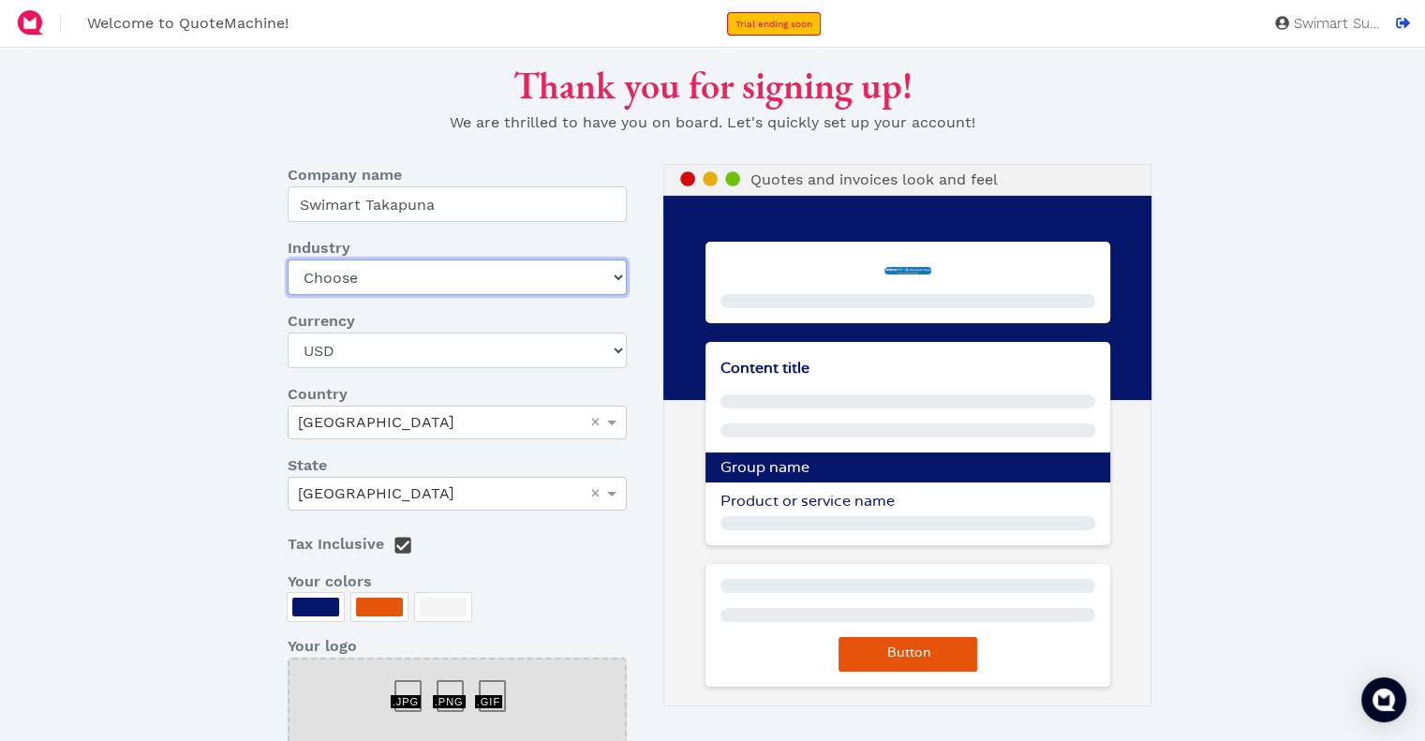
click at [488, 273] on select "Choose Art gallery Bike Books Construction (Not retail) Electronics Events Food…" at bounding box center [457, 278] width 339 height 36
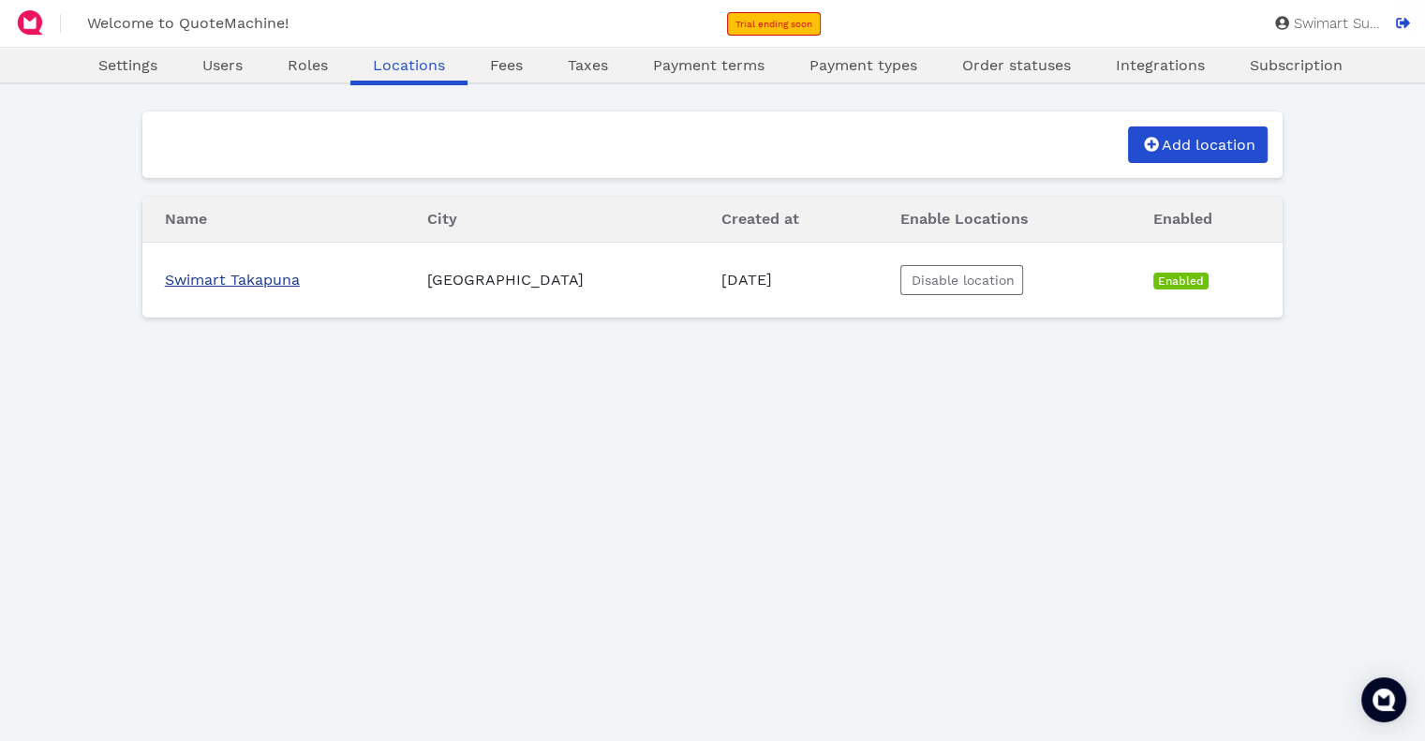
click at [270, 278] on link "Swimart Takapuna" at bounding box center [232, 280] width 135 height 18
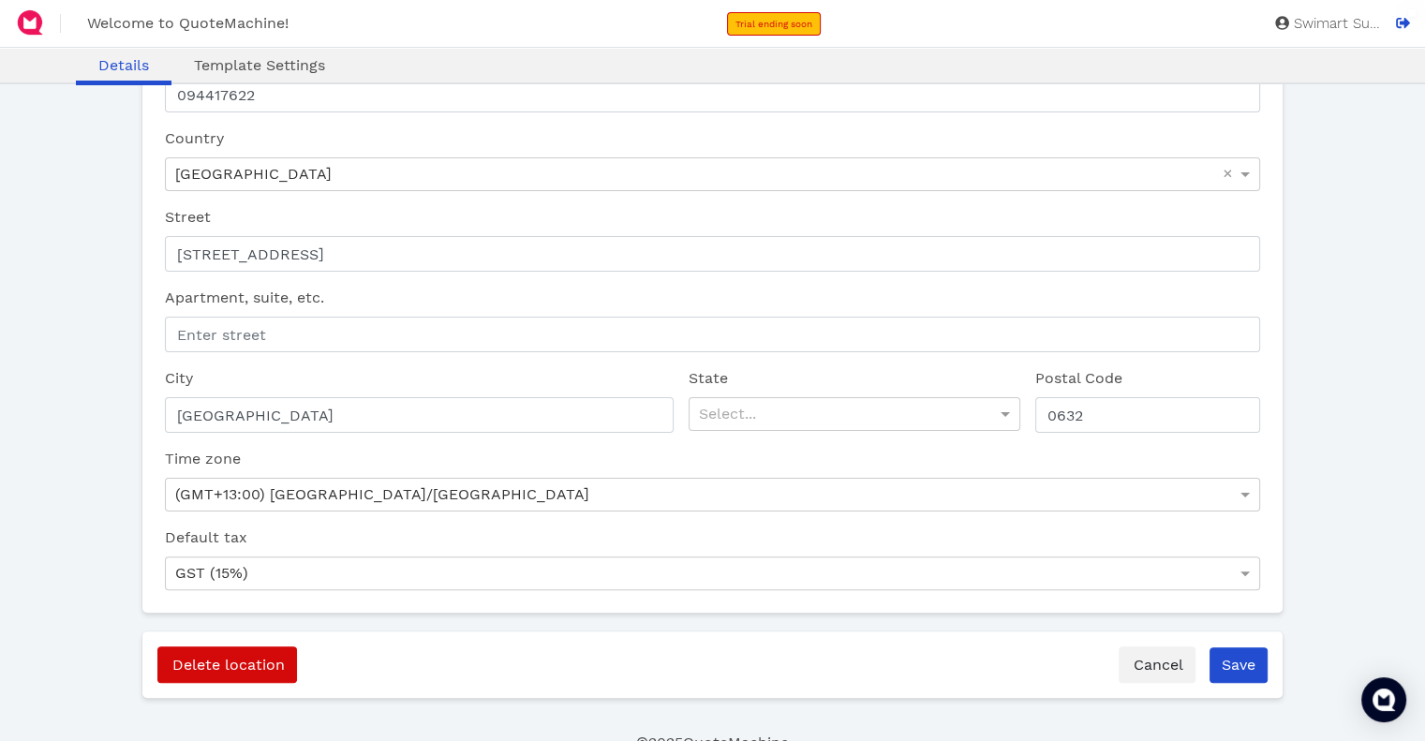
scroll to position [353, 0]
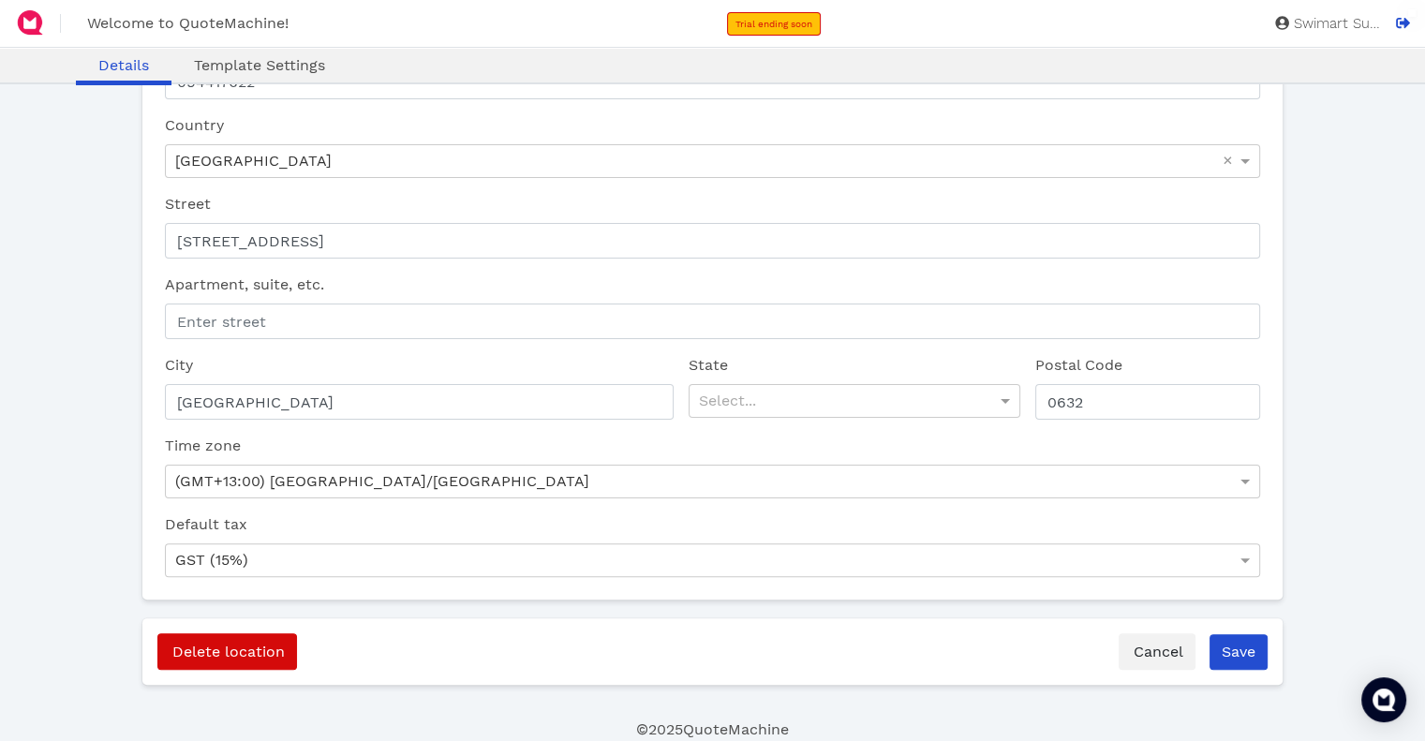
click at [1247, 670] on div "Are you sure you want to delete Swimart Takapuna ? No Yes Delete location Cance…" at bounding box center [712, 652] width 1141 height 67
click at [1239, 648] on input "Save" at bounding box center [1239, 652] width 58 height 36
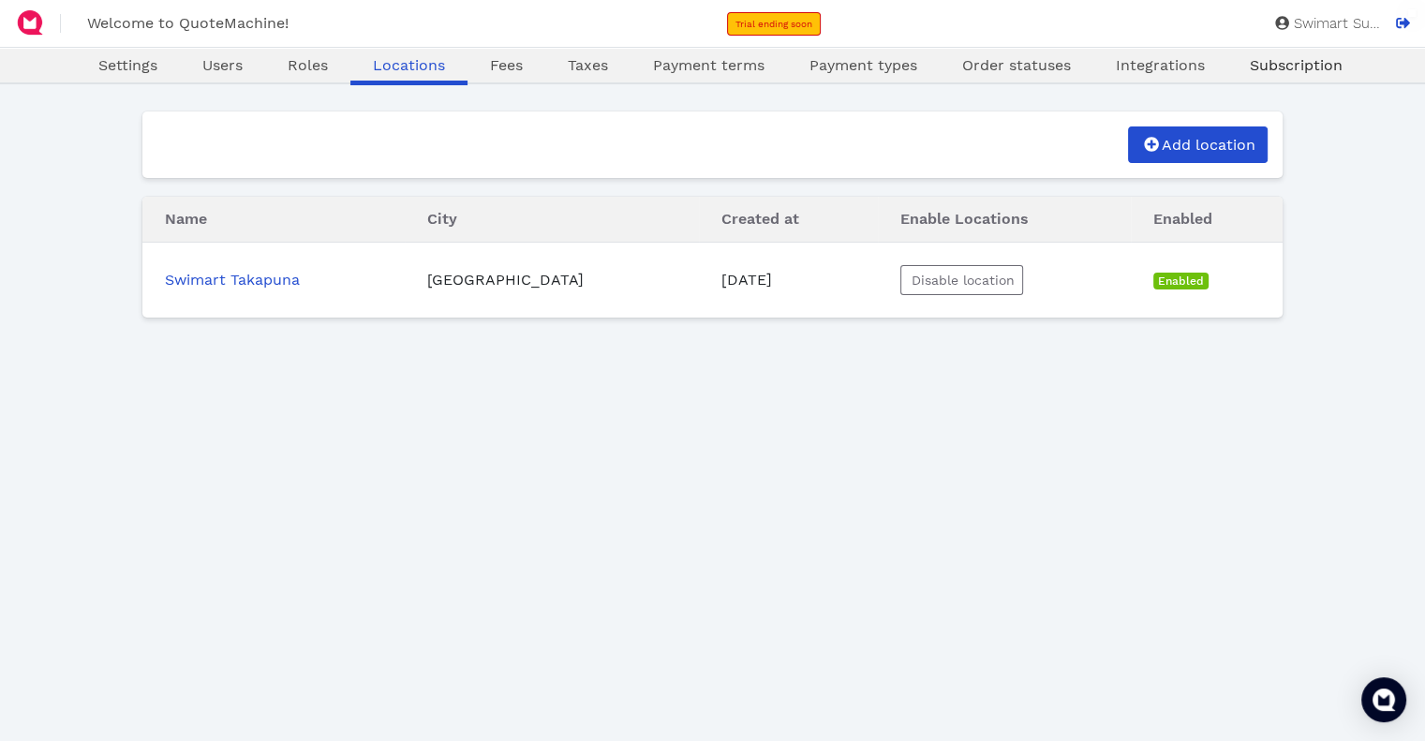
click at [1260, 66] on span "Subscription" at bounding box center [1296, 65] width 93 height 18
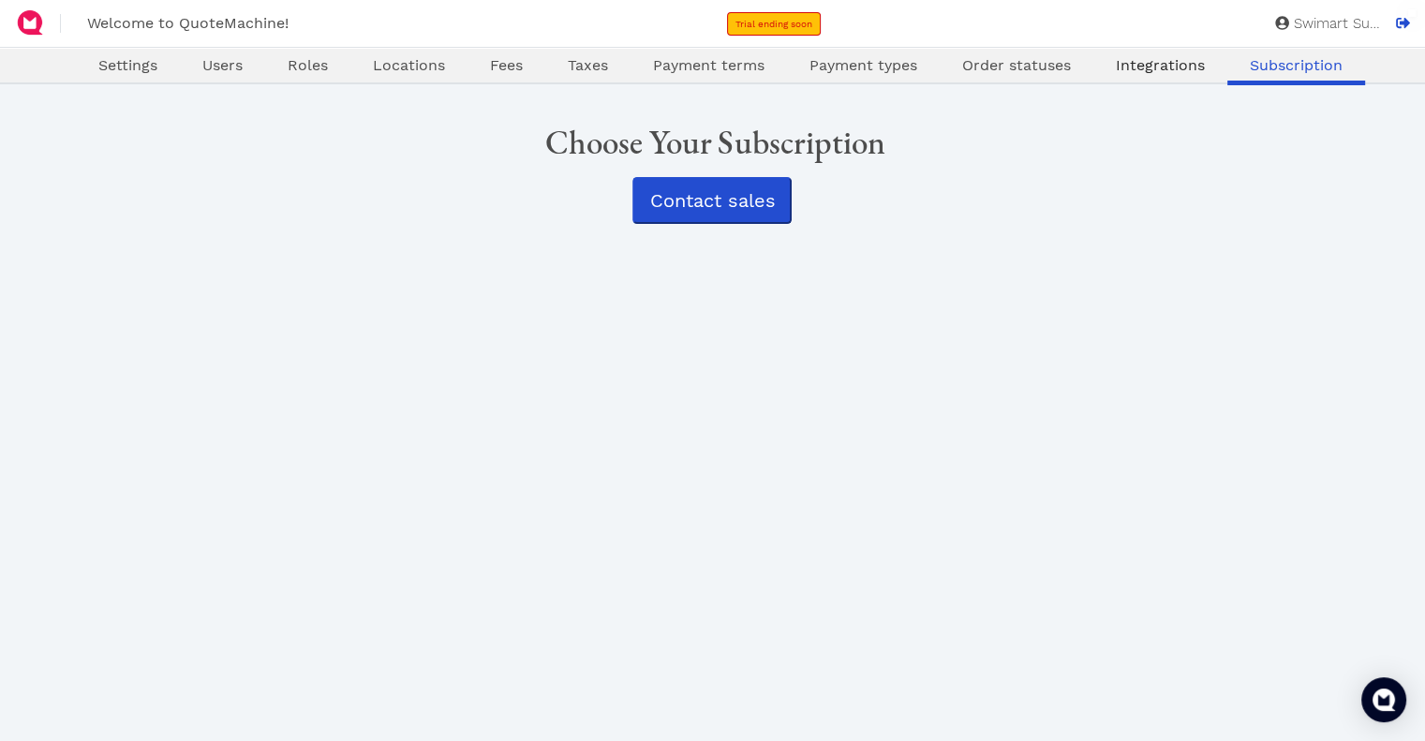
click at [1141, 67] on span "Integrations" at bounding box center [1160, 65] width 89 height 18
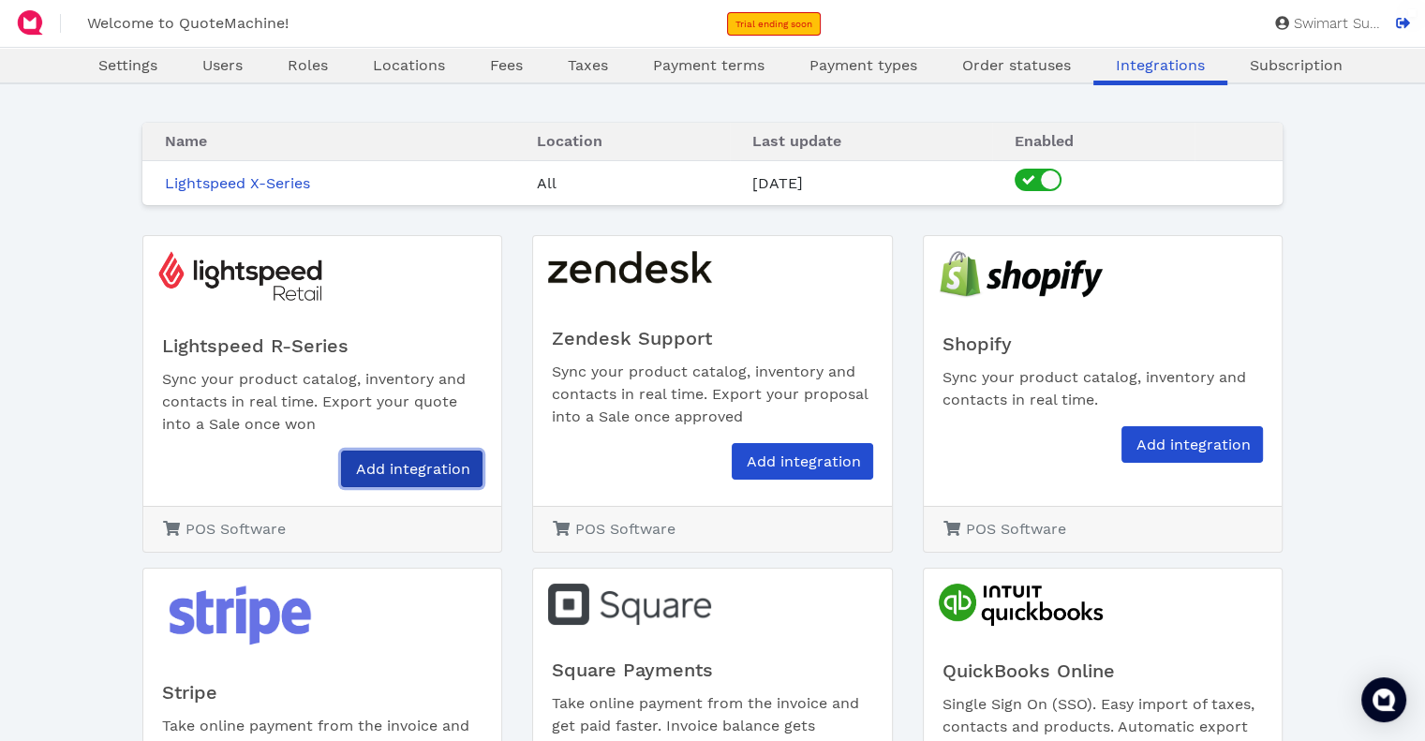
click at [427, 459] on link "Add integration" at bounding box center [412, 469] width 142 height 37
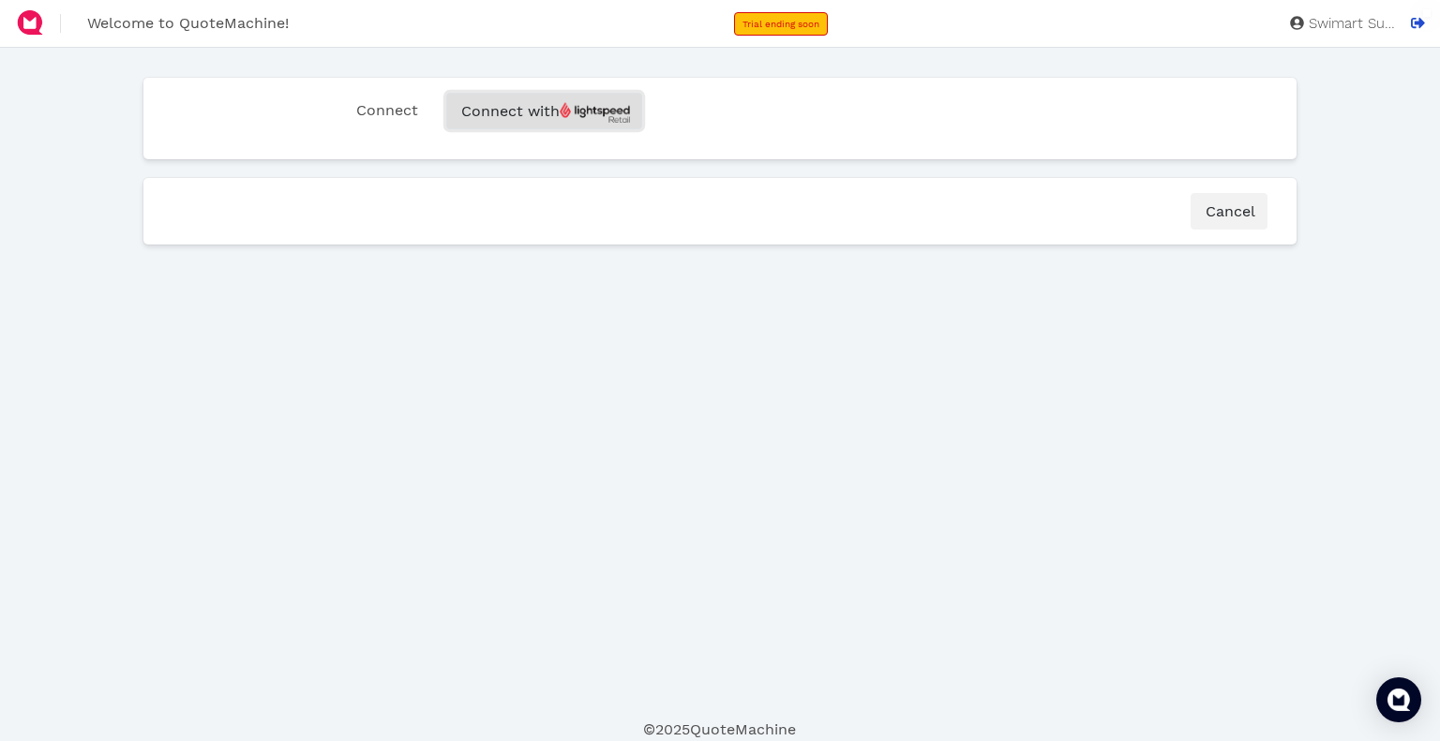
click at [555, 112] on span "Connect with" at bounding box center [544, 111] width 172 height 18
